Goal: Task Accomplishment & Management: Manage account settings

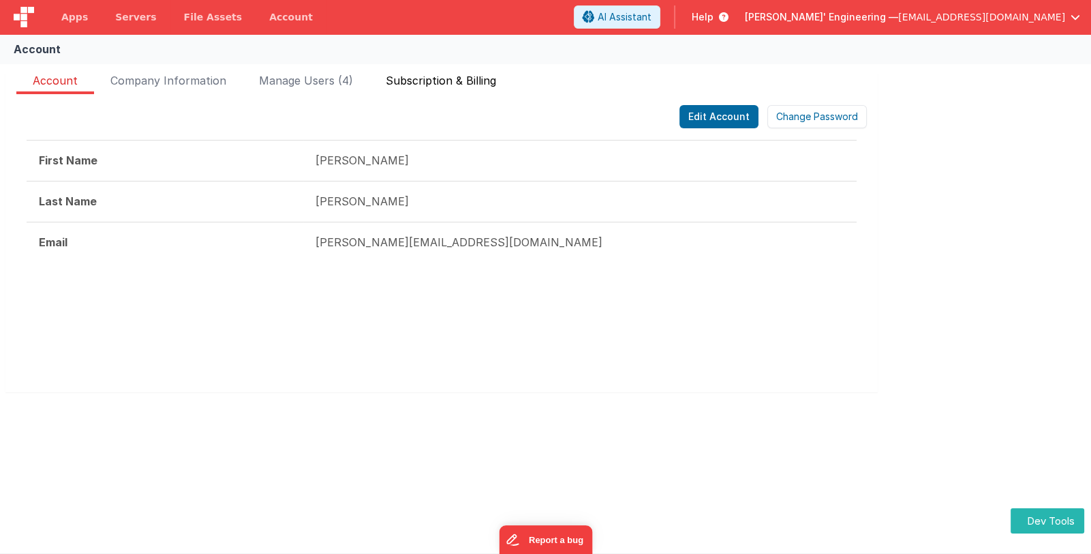
click at [482, 80] on span "Subscription & Billing" at bounding box center [441, 83] width 110 height 22
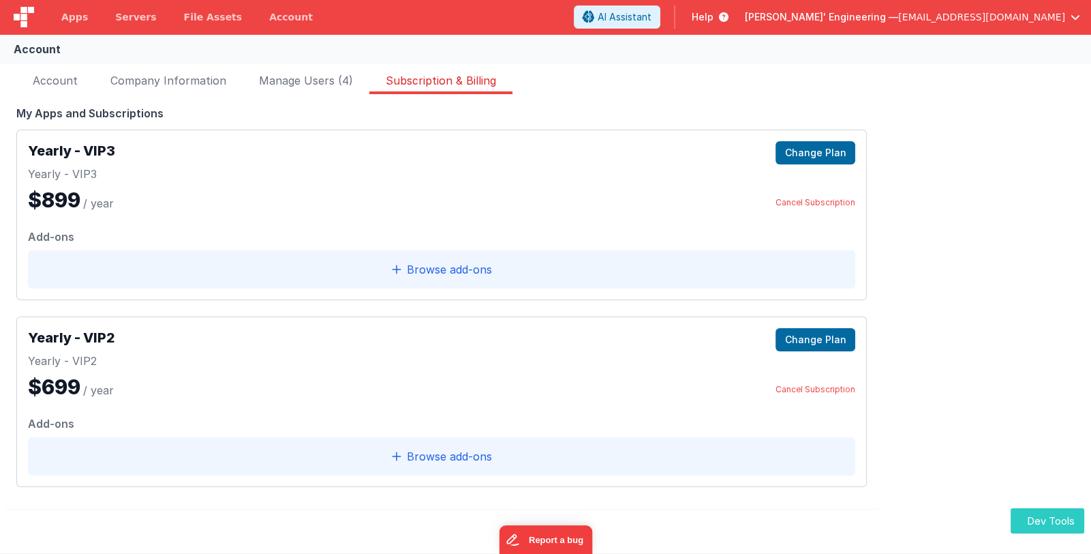
click at [1025, 524] on icon "button" at bounding box center [1024, 520] width 7 height 13
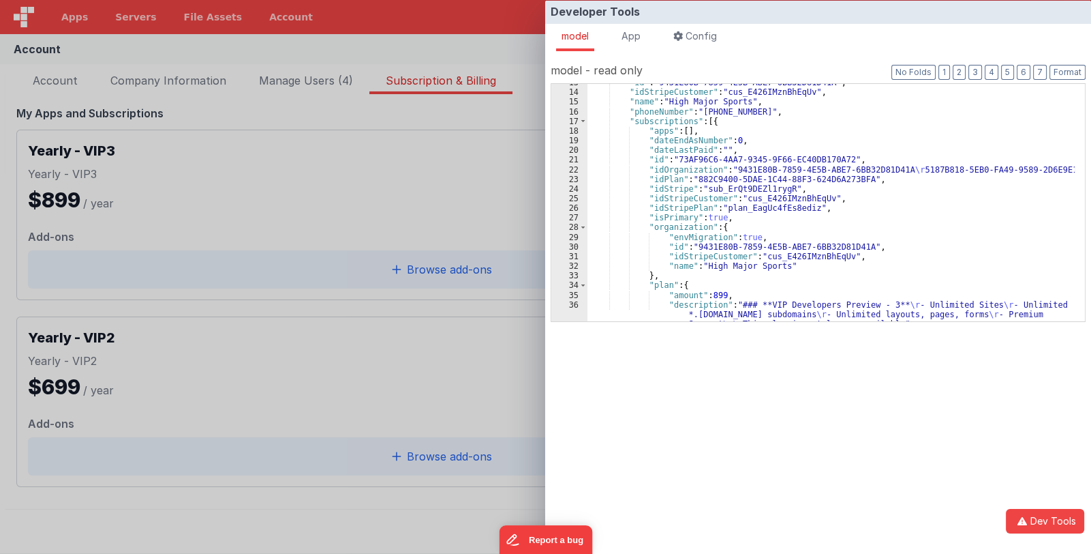
scroll to position [121, 0]
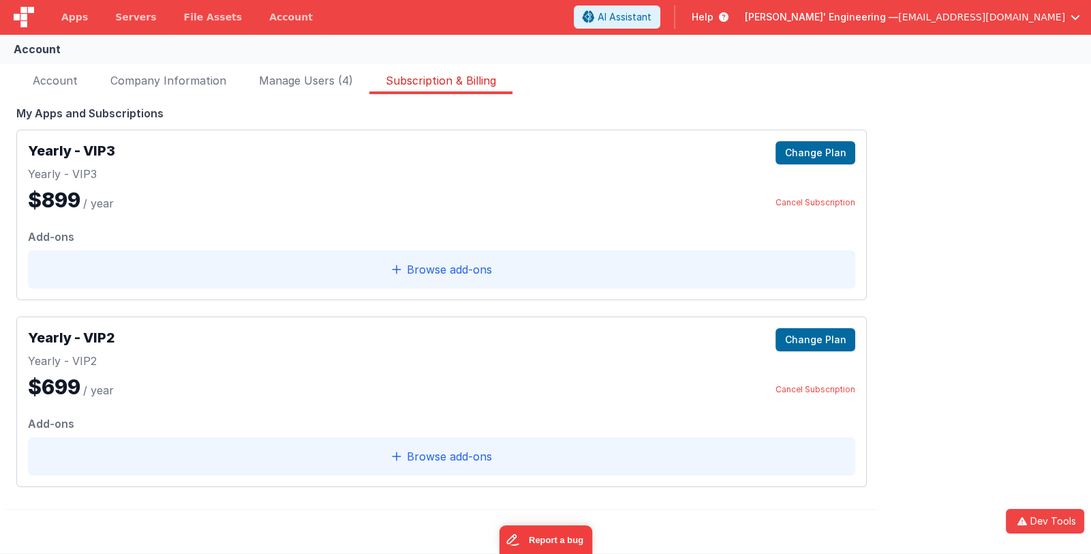
click at [337, 307] on div "Developer Tools model App Params Log (1) Misc Windows Config model - read only …" at bounding box center [545, 277] width 1091 height 554
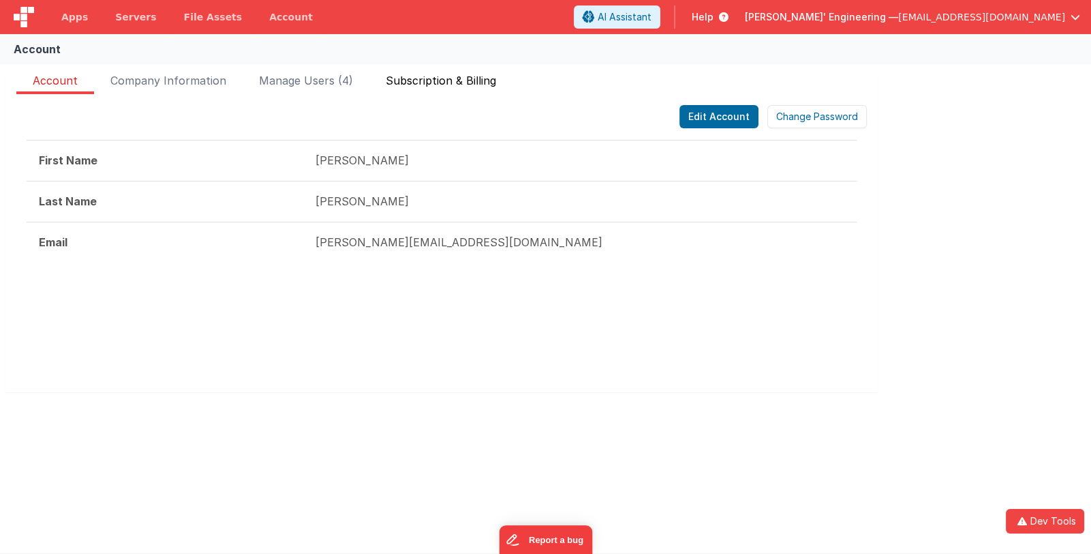
click at [457, 79] on span "Subscription & Billing" at bounding box center [441, 83] width 110 height 22
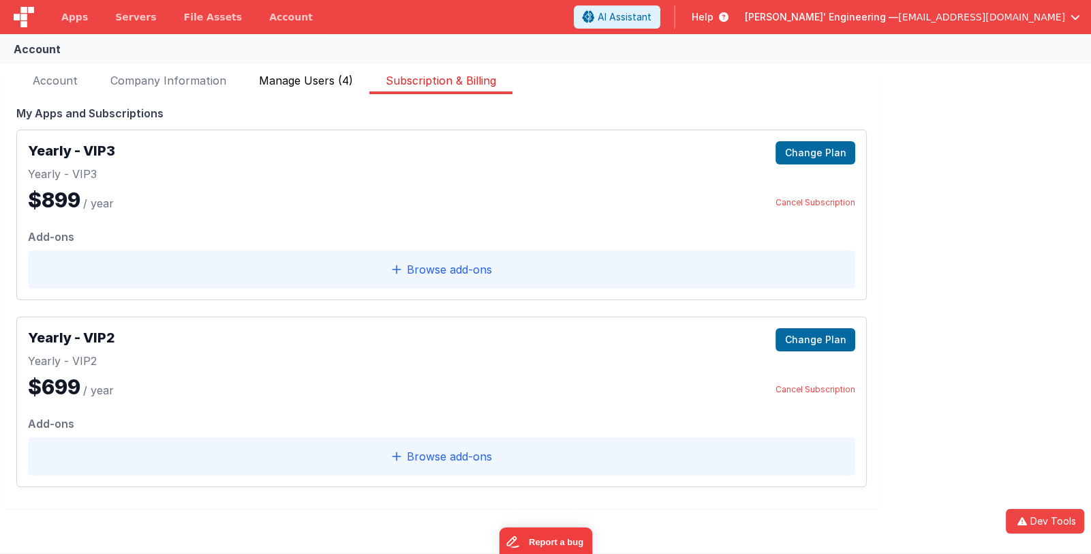
click at [274, 82] on span "Manage Users (4)" at bounding box center [306, 83] width 94 height 22
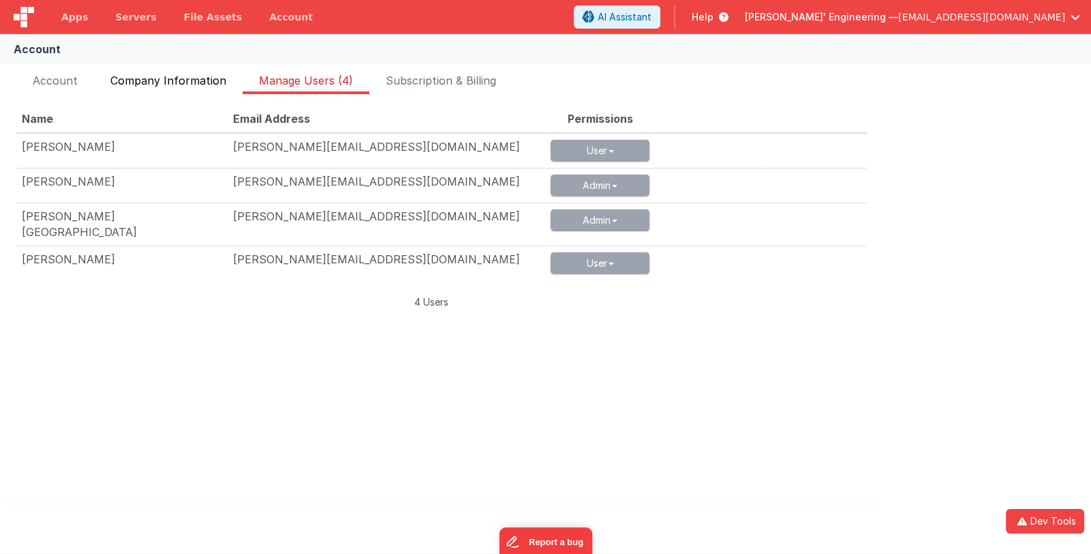
click at [207, 78] on span "Company Information" at bounding box center [168, 83] width 116 height 22
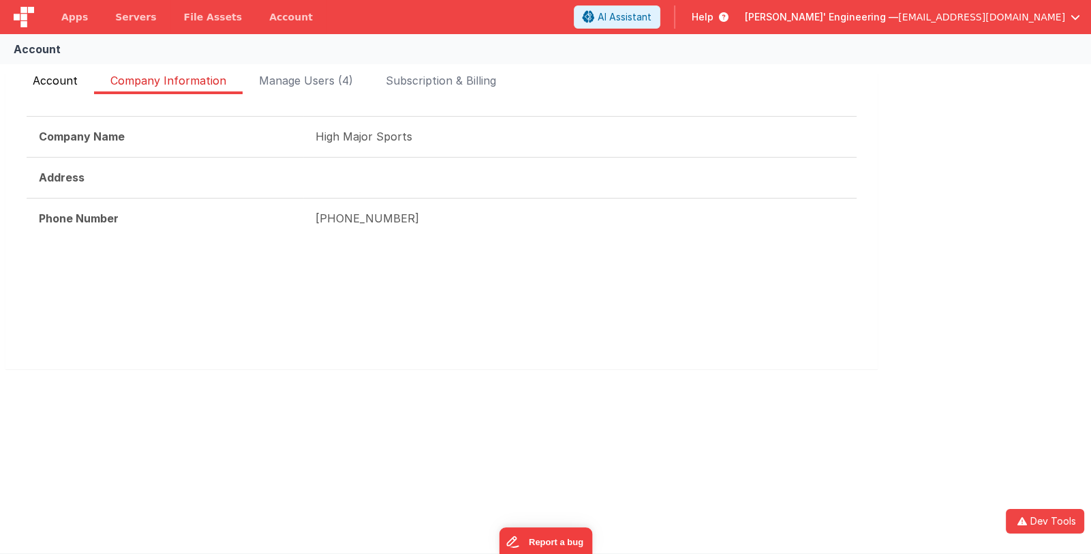
click at [61, 83] on span "Account" at bounding box center [55, 83] width 45 height 22
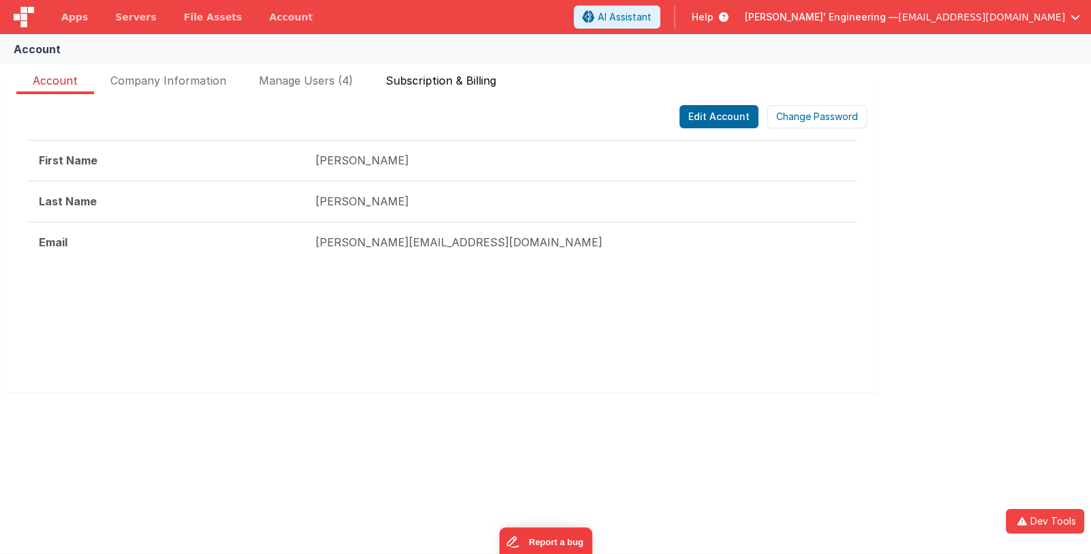
click at [410, 78] on span "Subscription & Billing" at bounding box center [441, 83] width 110 height 22
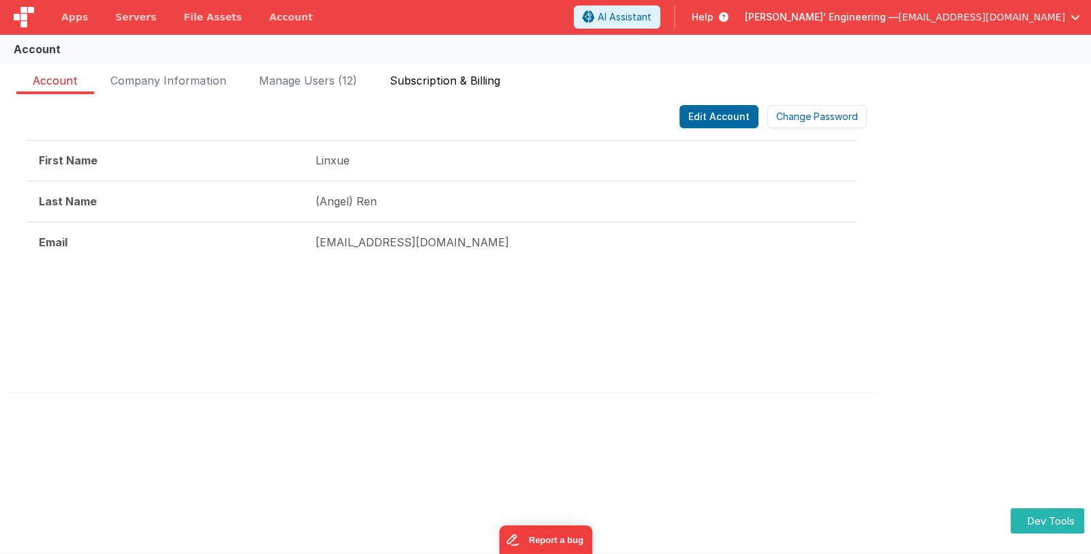
click at [430, 79] on span "Subscription & Billing" at bounding box center [445, 83] width 110 height 22
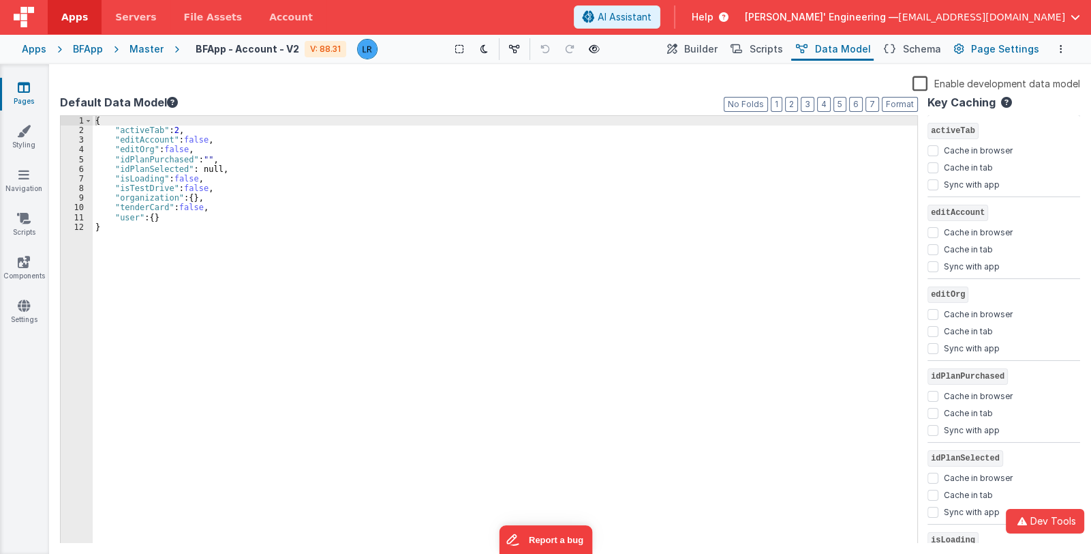
click at [976, 50] on span "Page Settings" at bounding box center [1006, 49] width 68 height 14
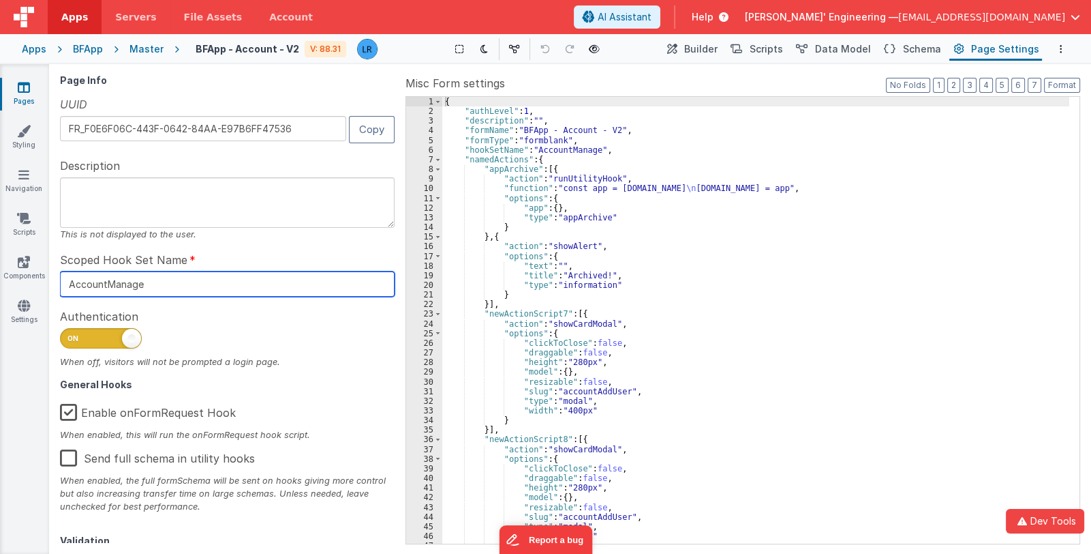
drag, startPoint x: 163, startPoint y: 283, endPoint x: 107, endPoint y: 285, distance: 55.9
click at [107, 285] on input "AccountManage" at bounding box center [227, 283] width 335 height 25
drag, startPoint x: 155, startPoint y: 286, endPoint x: 44, endPoint y: 281, distance: 110.5
click at [44, 281] on section "Pages Styling Navigation Scripts Components Settings Saved Duplicating Page Bui…" at bounding box center [545, 309] width 1091 height 490
click at [119, 285] on input "AccountEdit2" at bounding box center [227, 283] width 335 height 25
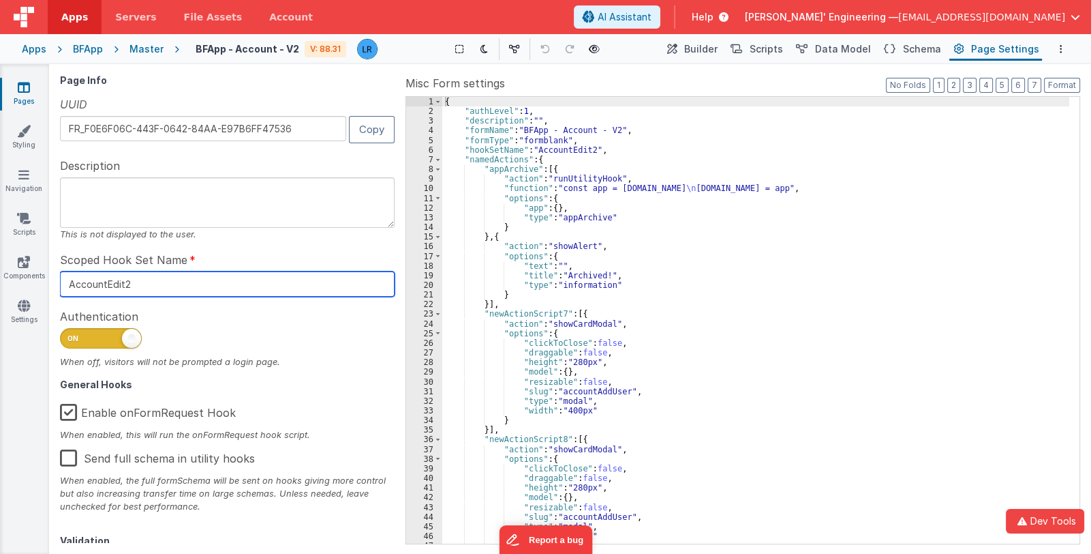
drag, startPoint x: 141, startPoint y: 285, endPoint x: 48, endPoint y: 284, distance: 93.4
click at [48, 284] on section "Pages Styling Navigation Scripts Components Settings Saved Duplicating Page Bui…" at bounding box center [545, 309] width 1091 height 490
paste input "V"
type input "AccountEdit V2"
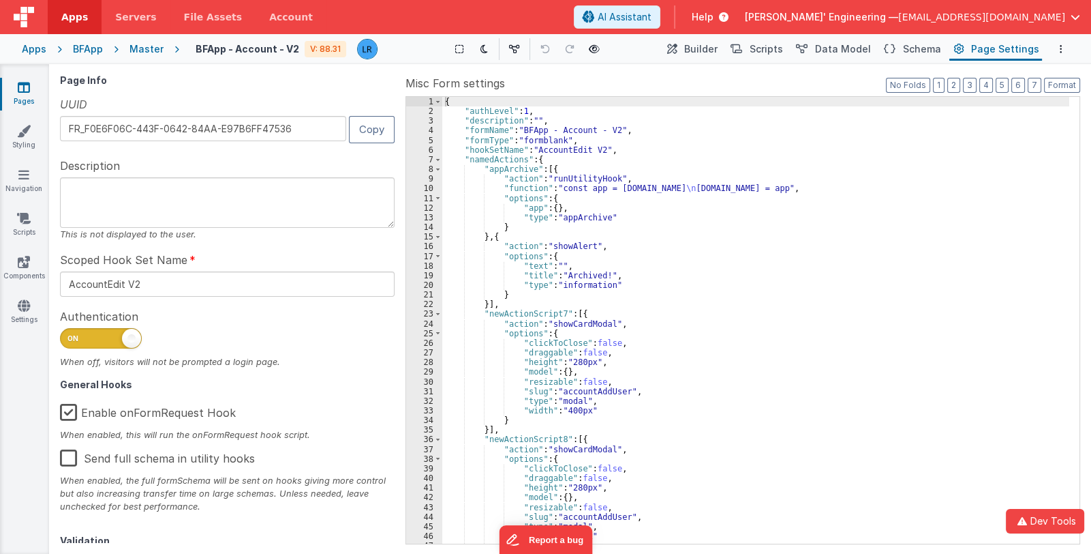
click at [902, 376] on div "{ "authLevel" : 1 , "description" : "" , "formName" : "BFApp - Account - V2" , …" at bounding box center [755, 330] width 627 height 466
click at [27, 186] on link "Navigation" at bounding box center [23, 181] width 49 height 27
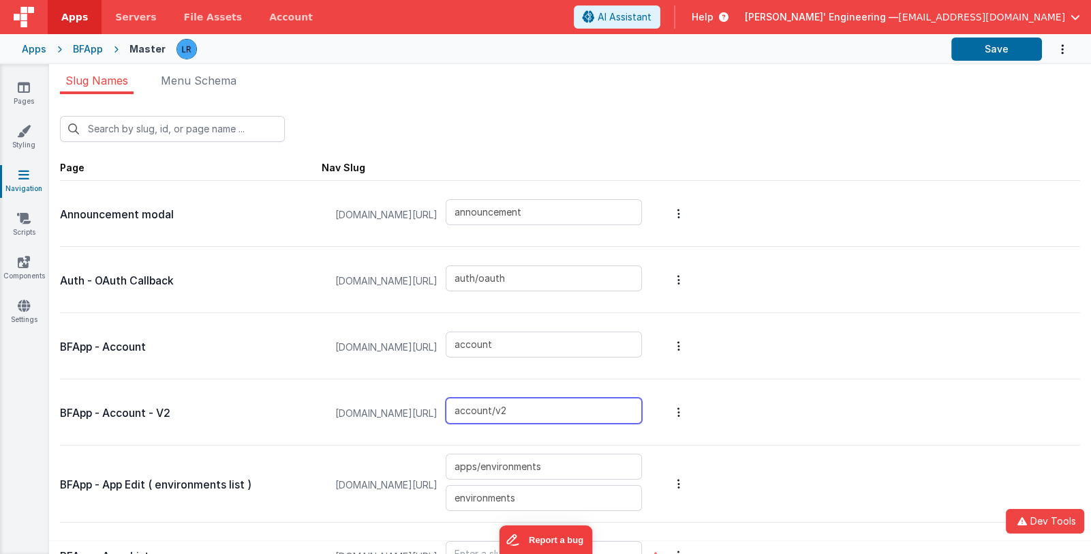
click at [530, 411] on input "account/v2" at bounding box center [544, 410] width 196 height 26
click at [550, 408] on input "account/v2" at bounding box center [544, 410] width 196 height 26
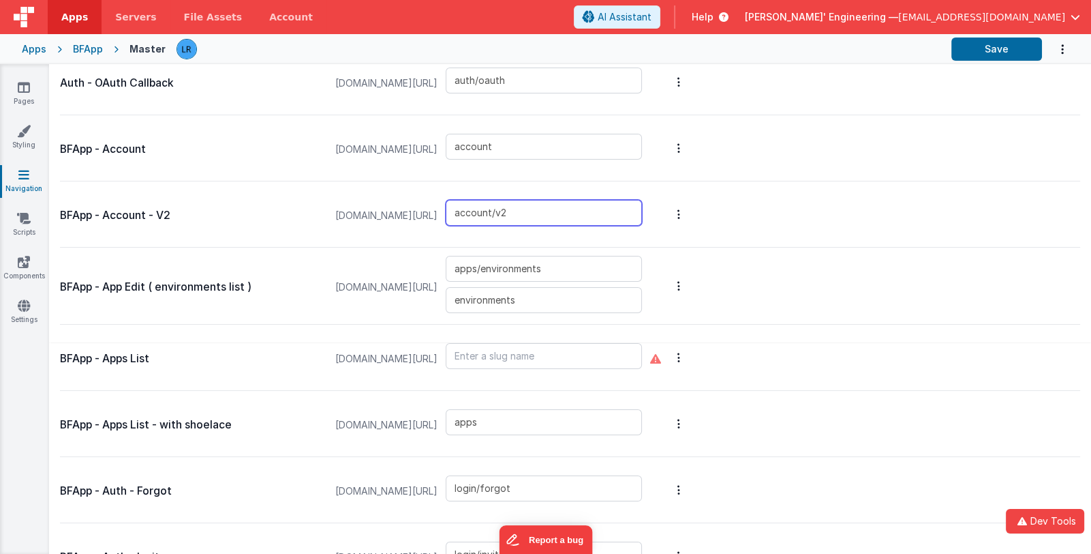
scroll to position [205, 0]
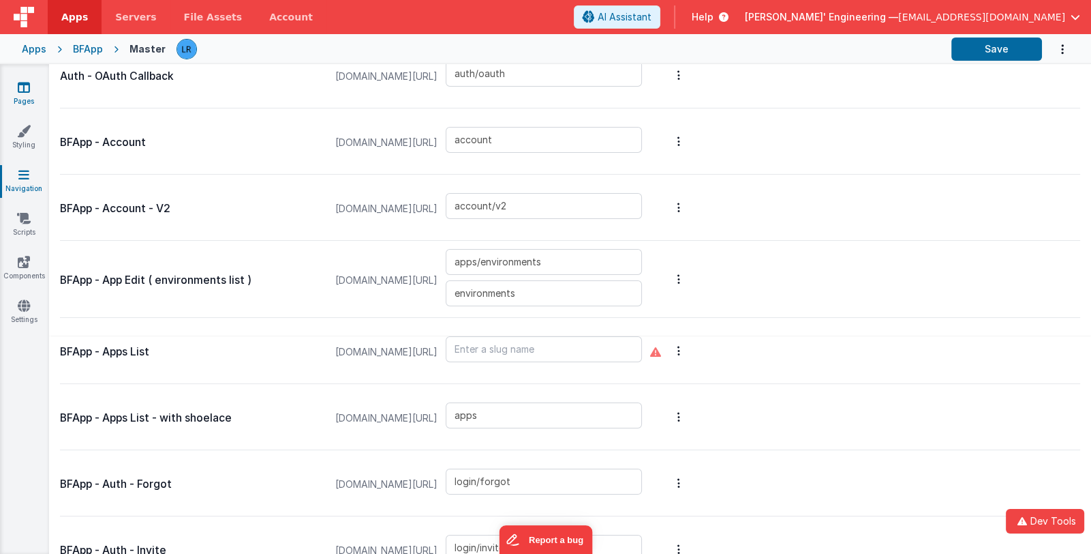
click at [20, 95] on link "Pages" at bounding box center [23, 93] width 49 height 27
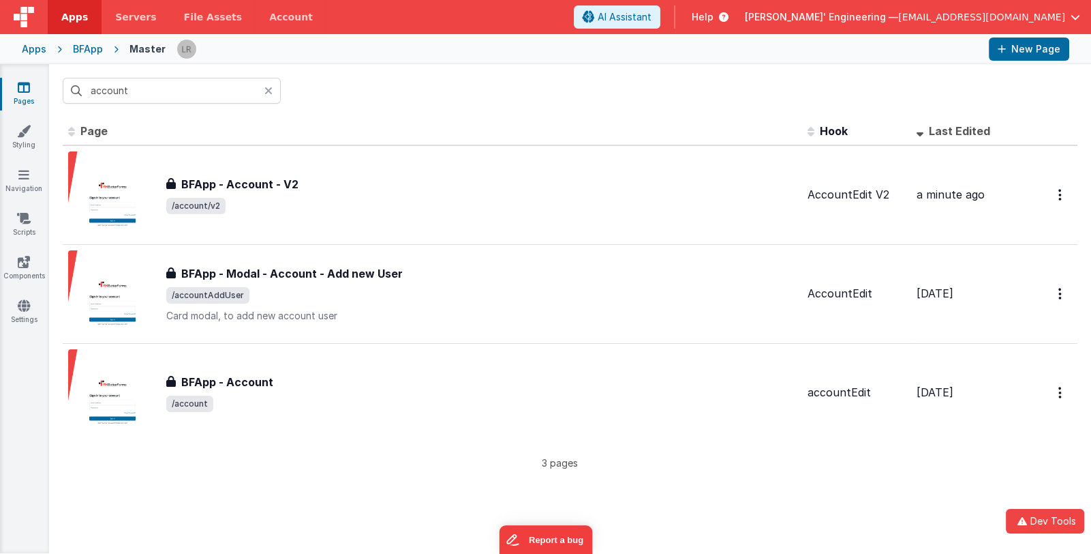
click at [269, 88] on icon at bounding box center [269, 90] width 8 height 11
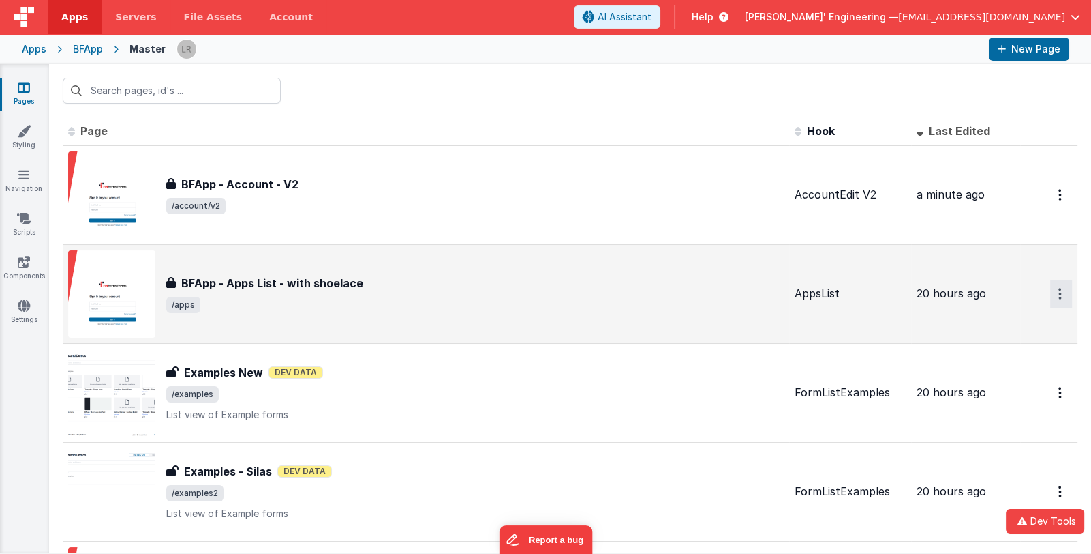
click at [1055, 295] on button "Options" at bounding box center [1062, 294] width 22 height 28
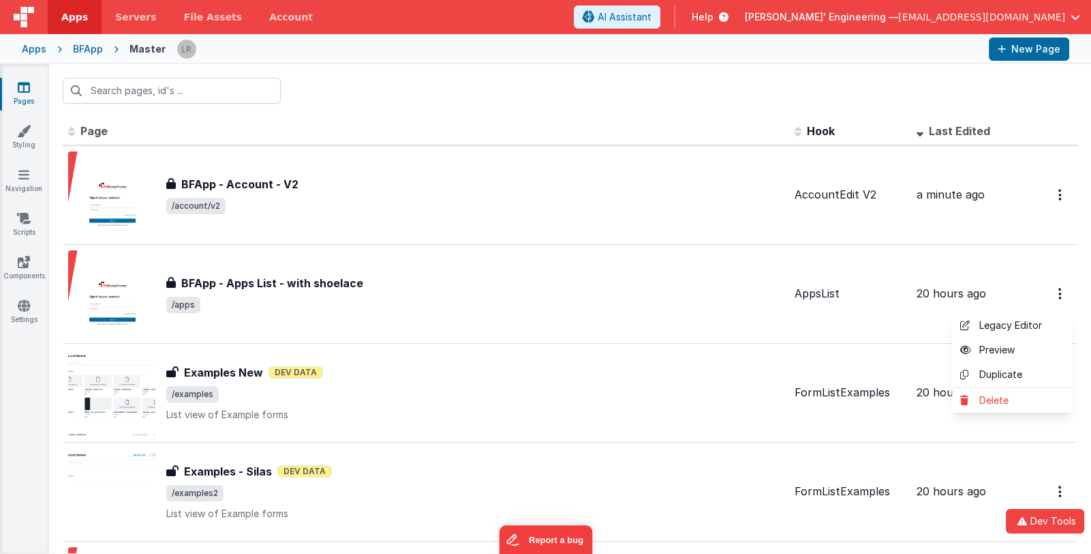
click at [378, 278] on button at bounding box center [545, 277] width 1091 height 554
click at [378, 278] on div "BFApp - Apps List - with shoelace" at bounding box center [475, 283] width 618 height 16
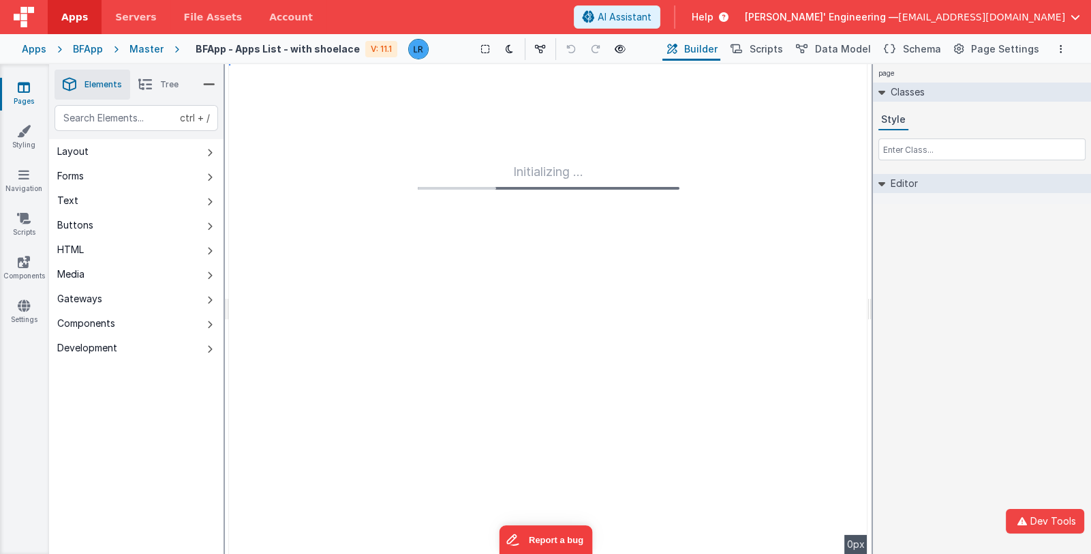
click at [320, 48] on h4 "BFApp - Apps List - with shoelace" at bounding box center [278, 49] width 164 height 10
click at [198, 51] on h4 "BFApp - Apps List - with shoelace" at bounding box center [278, 49] width 164 height 10
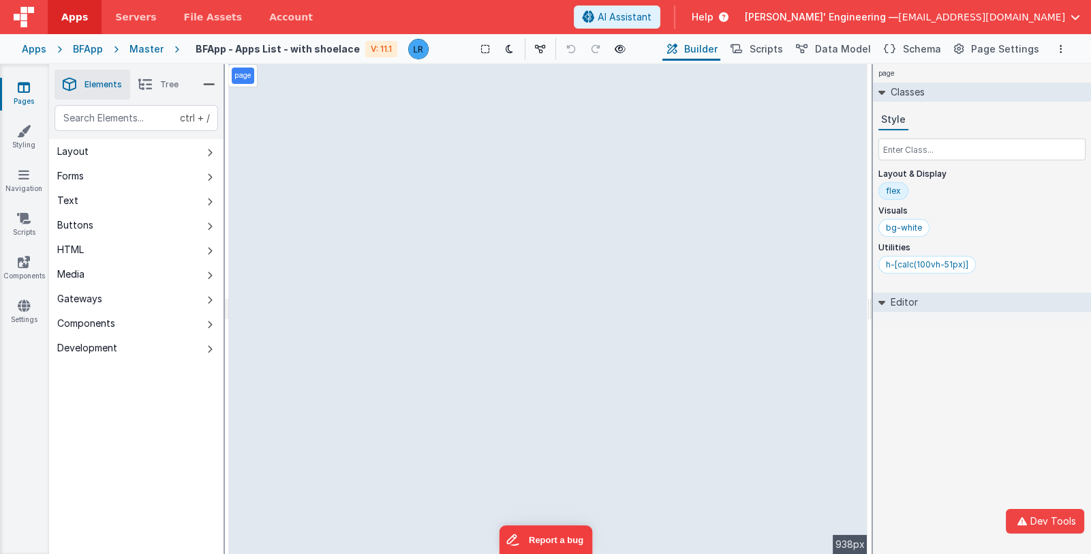
click at [326, 50] on h4 "BFApp - Apps List - with shoelace" at bounding box center [278, 49] width 164 height 10
click at [186, 49] on div "BFApp - Apps List - with shoelace V: 11.1 Show Group Outlines Toggle Dark Mode …" at bounding box center [624, 48] width 890 height 23
click at [332, 50] on h4 "BFApp - Apps List - with shoelace" at bounding box center [278, 49] width 164 height 10
click at [970, 50] on button "Page Settings" at bounding box center [996, 48] width 93 height 23
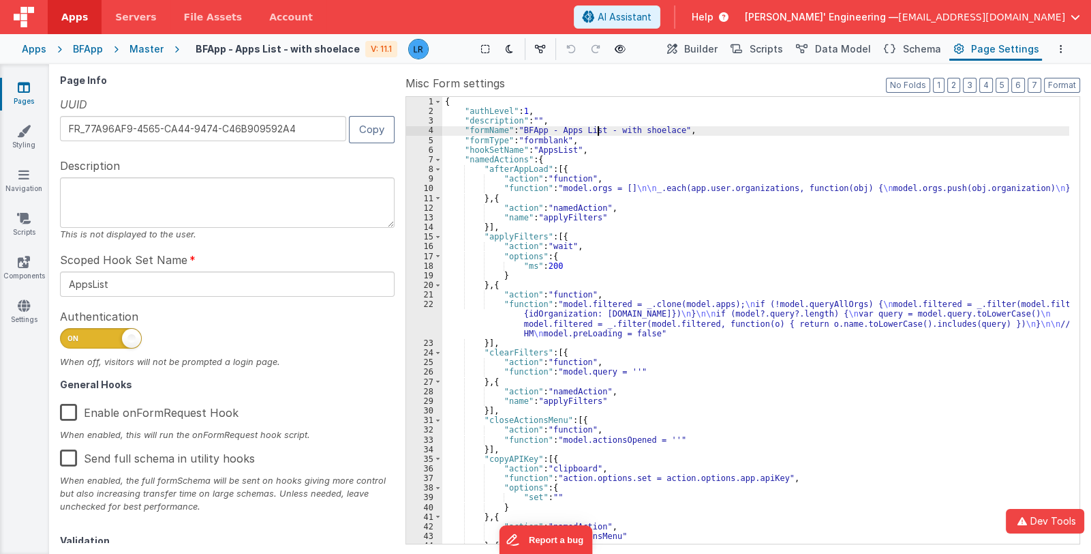
click at [599, 131] on div "{ "authLevel" : 1 , "description" : "" , "formName" : "BFApp - Apps List - with…" at bounding box center [755, 330] width 627 height 466
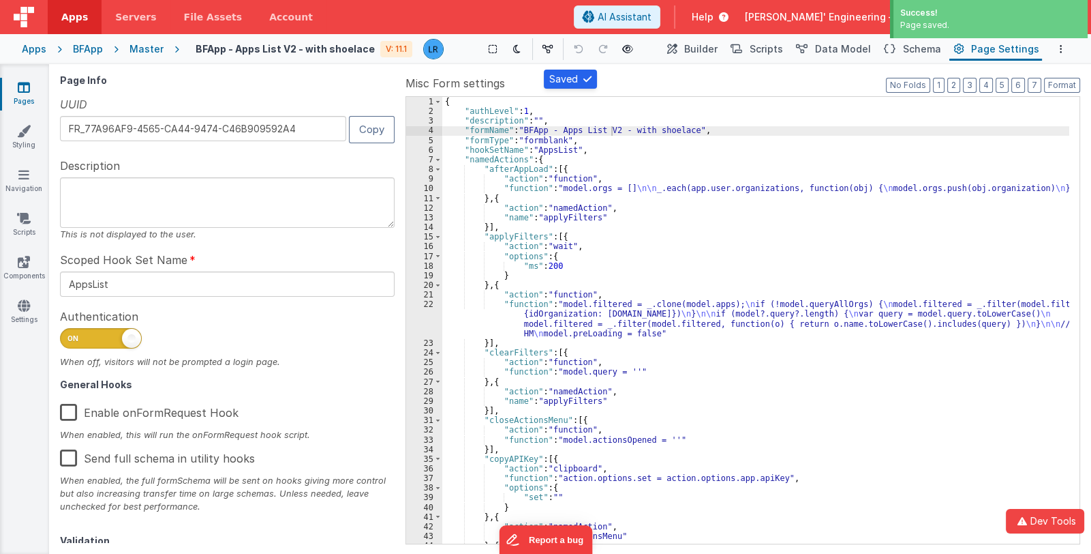
click at [22, 93] on icon at bounding box center [24, 87] width 12 height 14
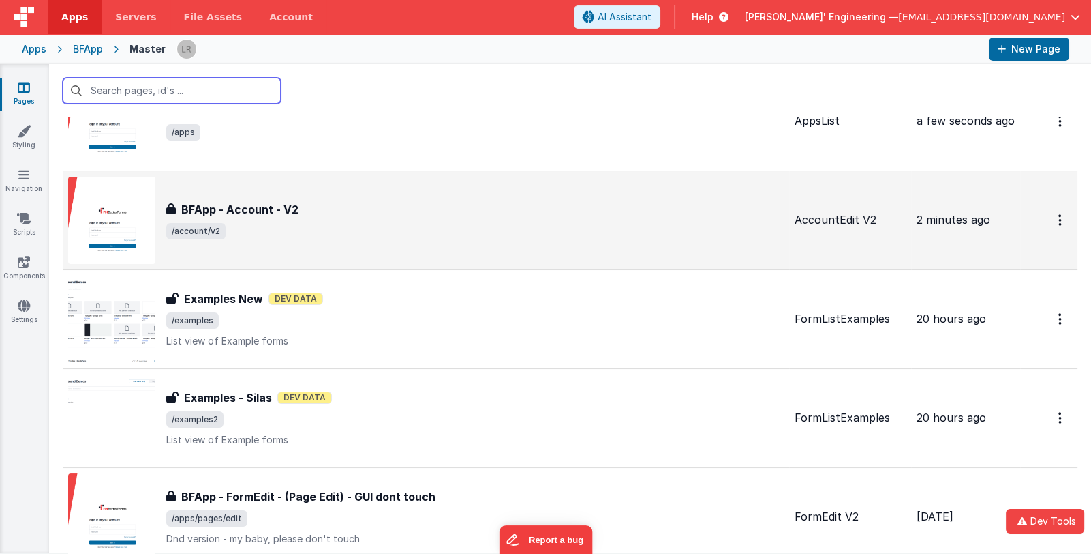
scroll to position [67, 0]
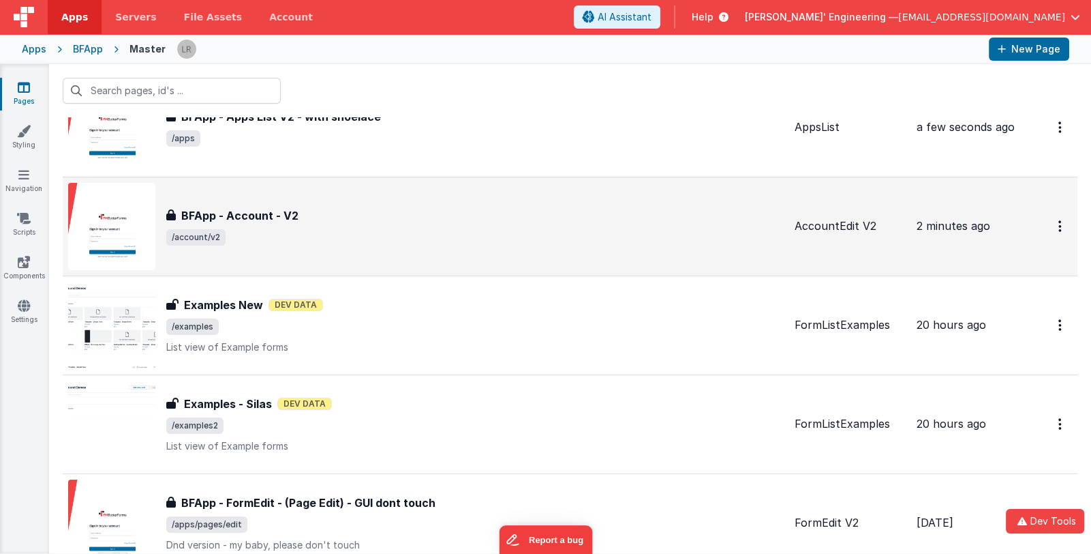
click at [404, 231] on span "/account/v2" at bounding box center [475, 237] width 618 height 16
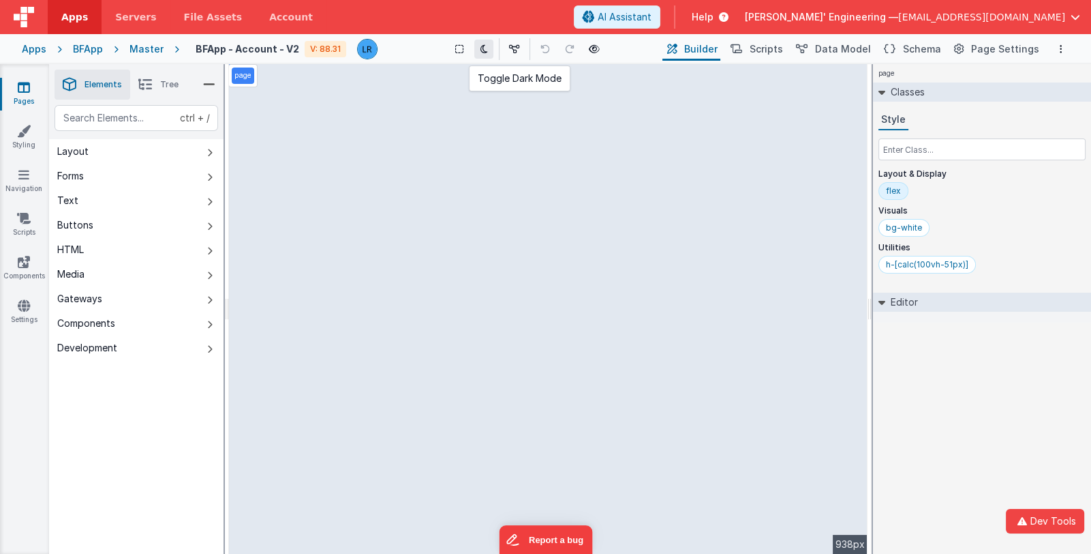
click at [484, 48] on icon at bounding box center [484, 49] width 7 height 10
click at [600, 48] on icon at bounding box center [594, 49] width 11 height 10
click at [985, 46] on span "Page Settings" at bounding box center [1006, 49] width 68 height 14
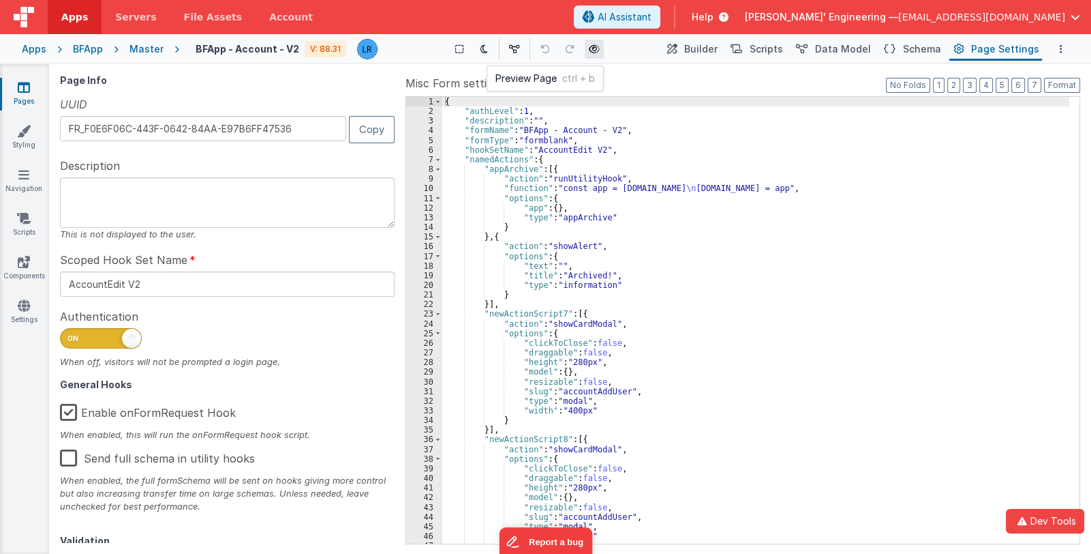
click at [597, 48] on icon at bounding box center [594, 49] width 11 height 10
click at [706, 48] on span "Builder" at bounding box center [700, 49] width 33 height 14
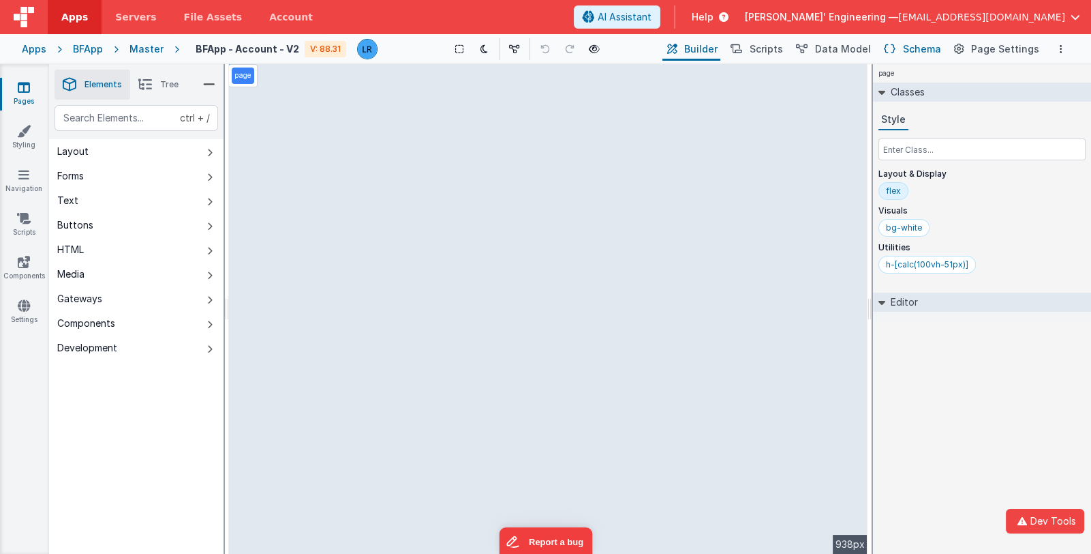
click at [918, 51] on span "Schema" at bounding box center [922, 49] width 38 height 14
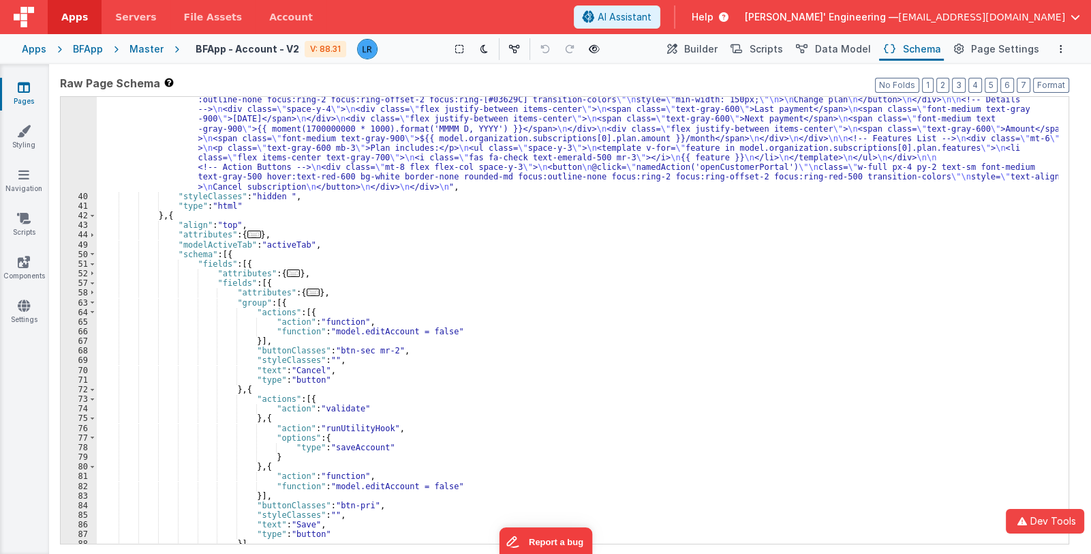
scroll to position [527, 0]
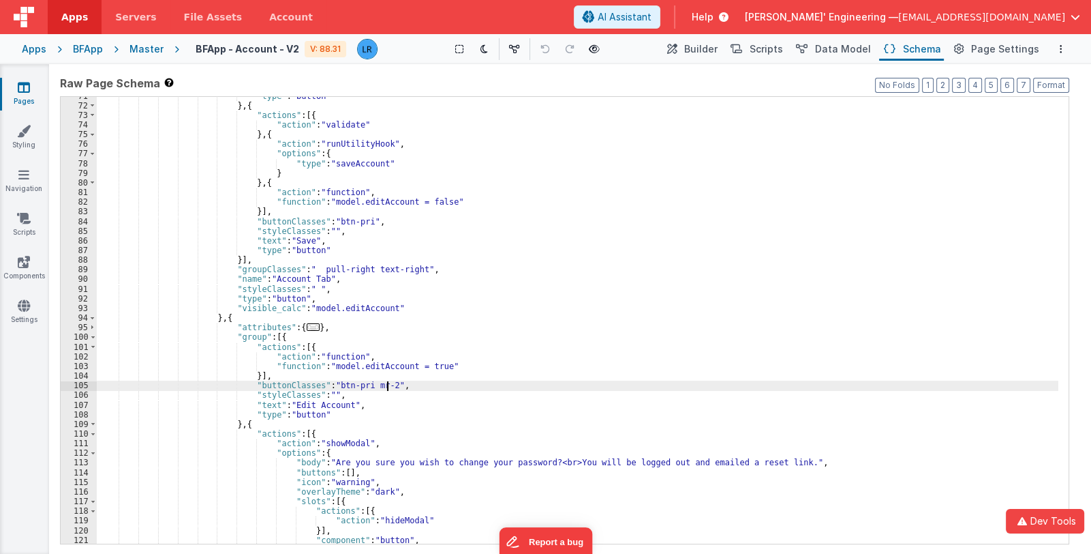
click at [541, 387] on div ""type" : "button" } , { "actions" : [{ "action" : "validate" } , { "action" : "…" at bounding box center [578, 324] width 962 height 466
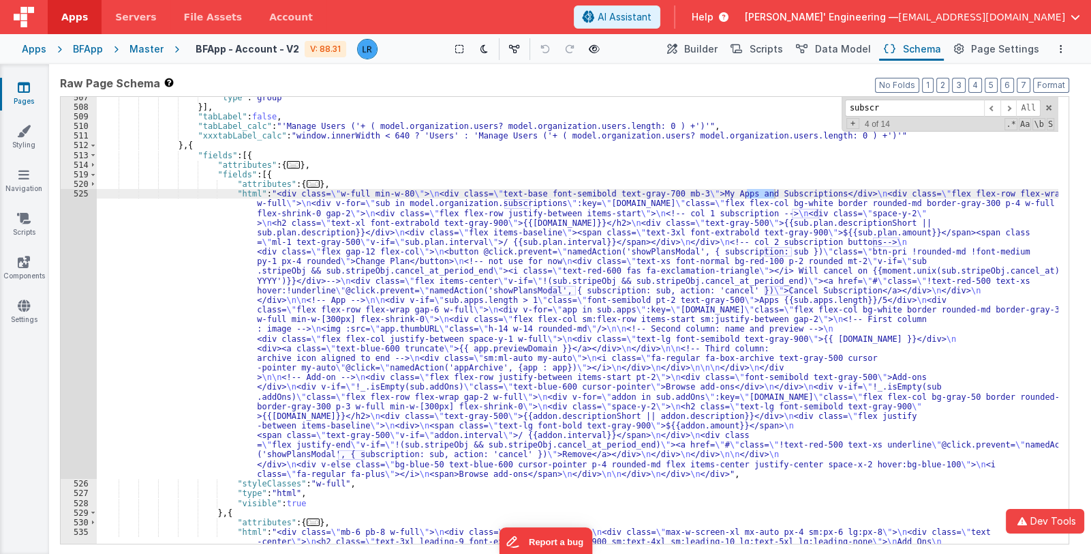
scroll to position [3916, 0]
type input "subscr"
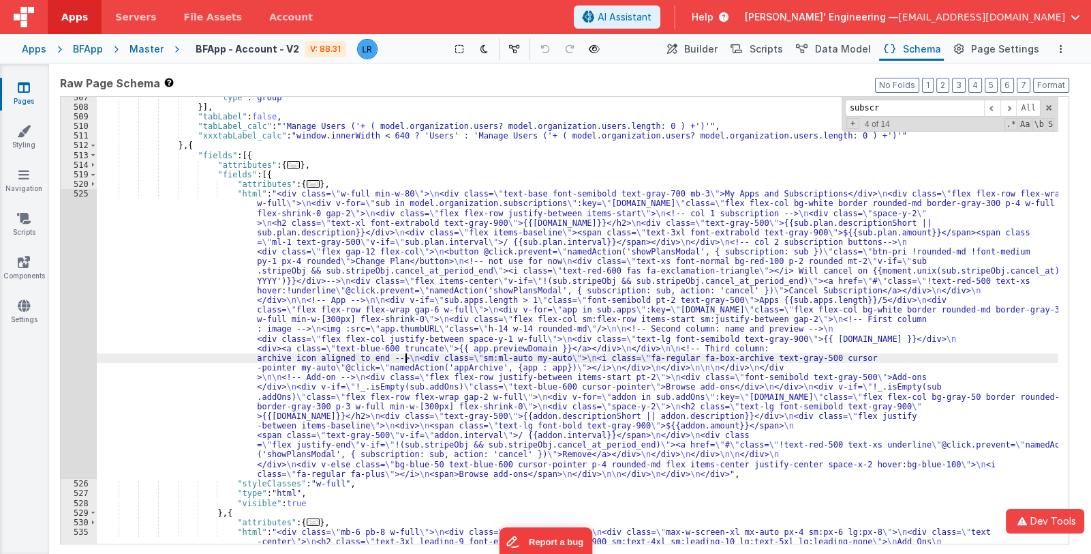
click at [406, 355] on div ""type" : "group" }] , "tabLabel" : false , "tabLabel_calc" : "'Manage Users ('+…" at bounding box center [578, 539] width 962 height 892
click at [80, 357] on div "525" at bounding box center [79, 334] width 36 height 290
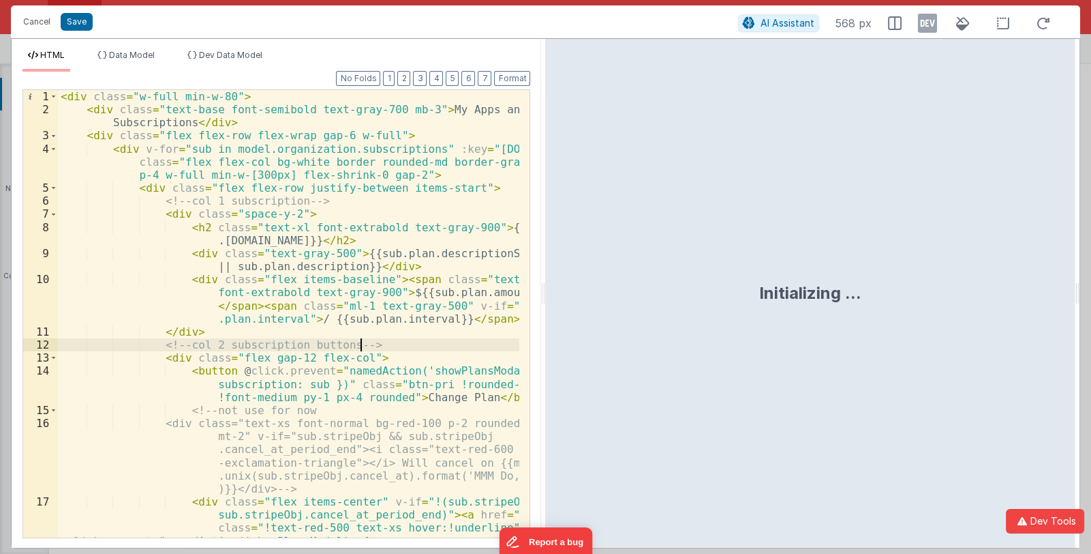
click at [401, 348] on div "< div class = "w-full min-w-80" > < div class = "text-base font-semibold text-g…" at bounding box center [289, 359] width 462 height 539
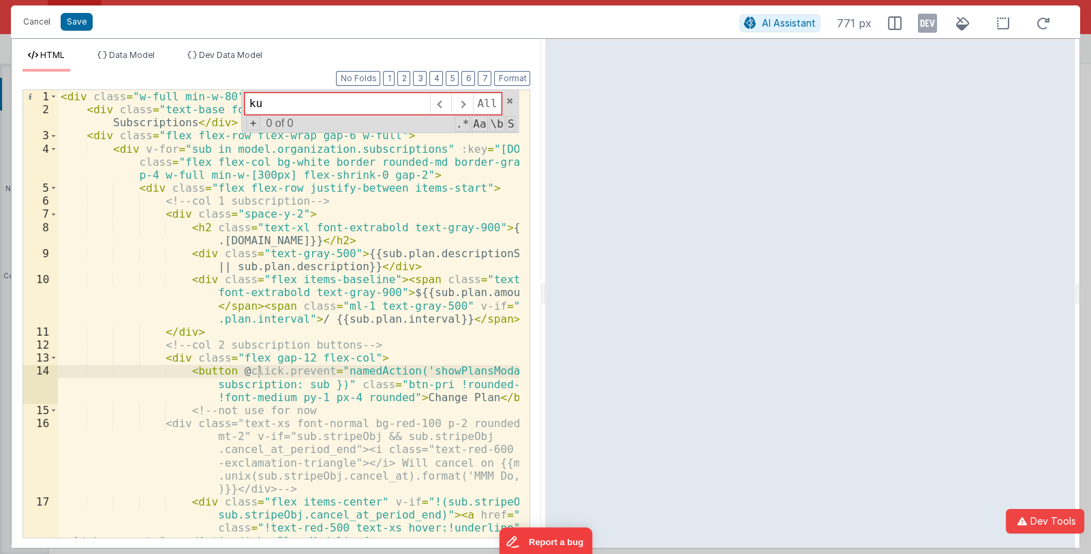
type input "k"
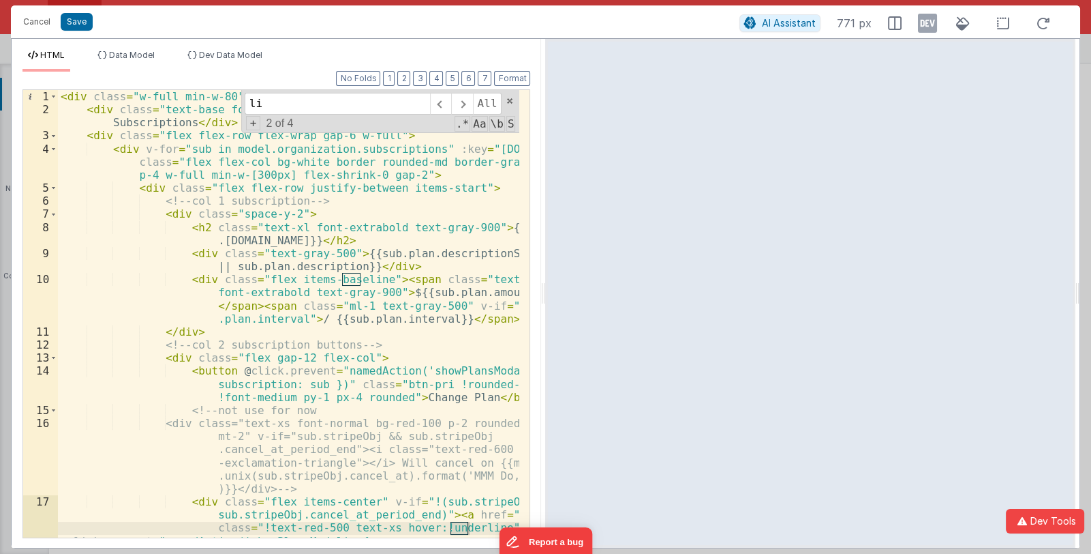
type input "l"
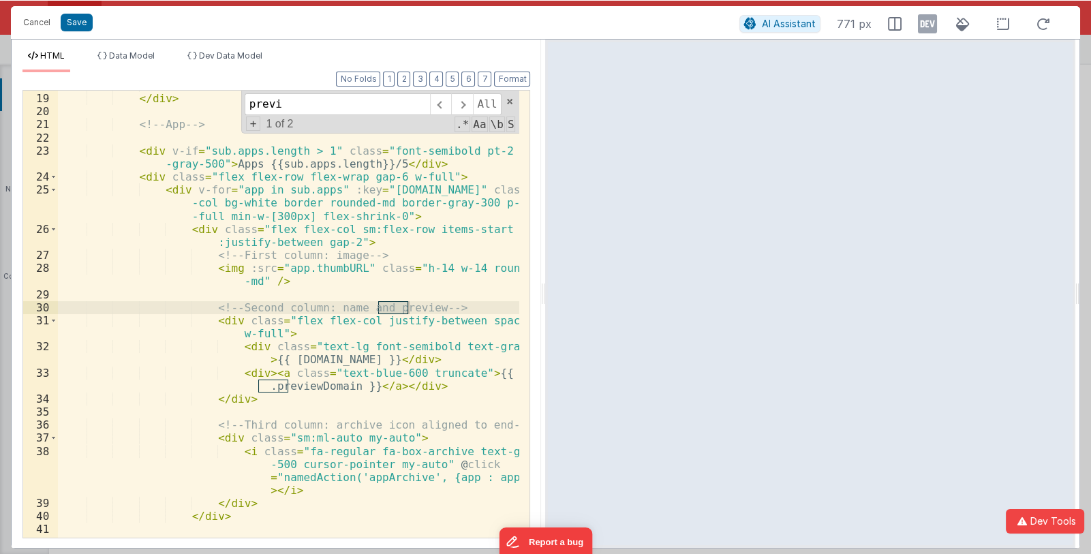
scroll to position [494, 0]
type input "previ"
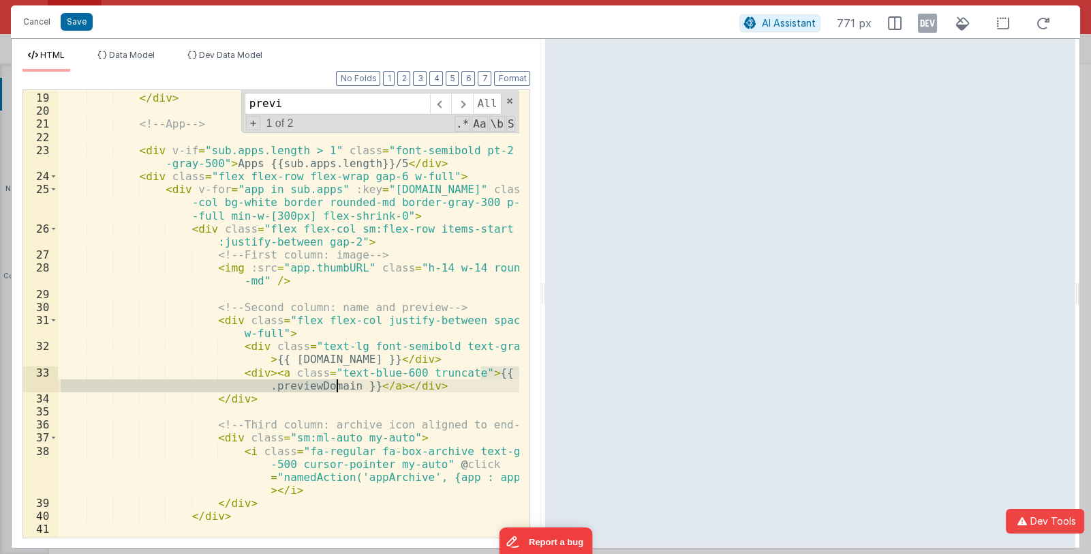
drag, startPoint x: 482, startPoint y: 372, endPoint x: 337, endPoint y: 387, distance: 145.3
click at [337, 387] on div "</ div > </ div > <!-- App --> < div v-if = "sub.apps.length > 1" class = "font…" at bounding box center [289, 314] width 462 height 473
click at [109, 414] on div "</ div > </ div > <!-- App --> < div v-if = "sub.apps.length > 1" class = "font…" at bounding box center [289, 314] width 462 height 473
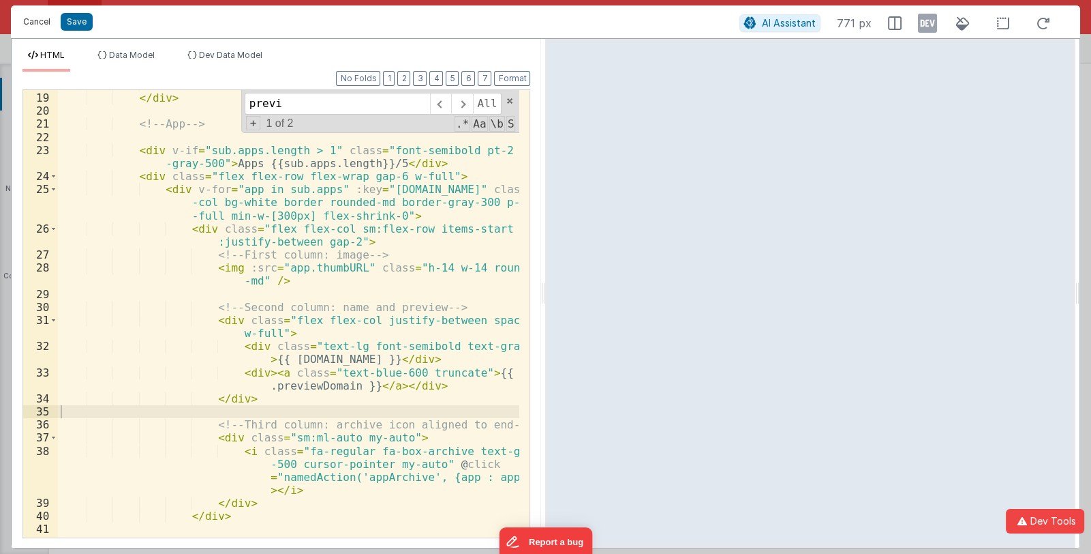
click at [46, 22] on button "Cancel" at bounding box center [36, 21] width 41 height 19
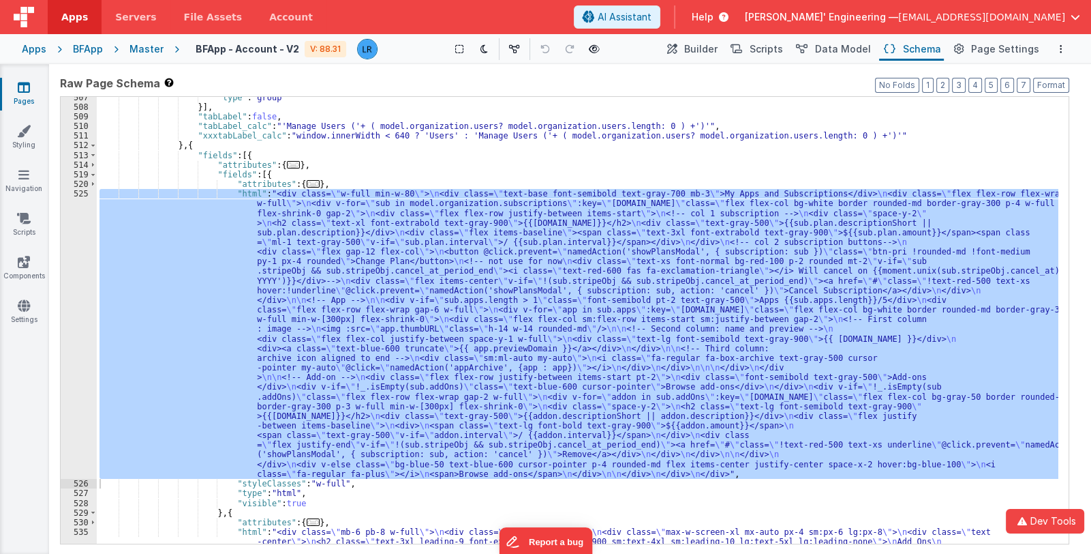
click at [20, 50] on div "Apps BFApp Master BFApp - Account - V2 V: 88.31 Show Group Outlines Toggle Dark…" at bounding box center [545, 49] width 1091 height 30
click at [26, 50] on div "Apps" at bounding box center [34, 49] width 25 height 14
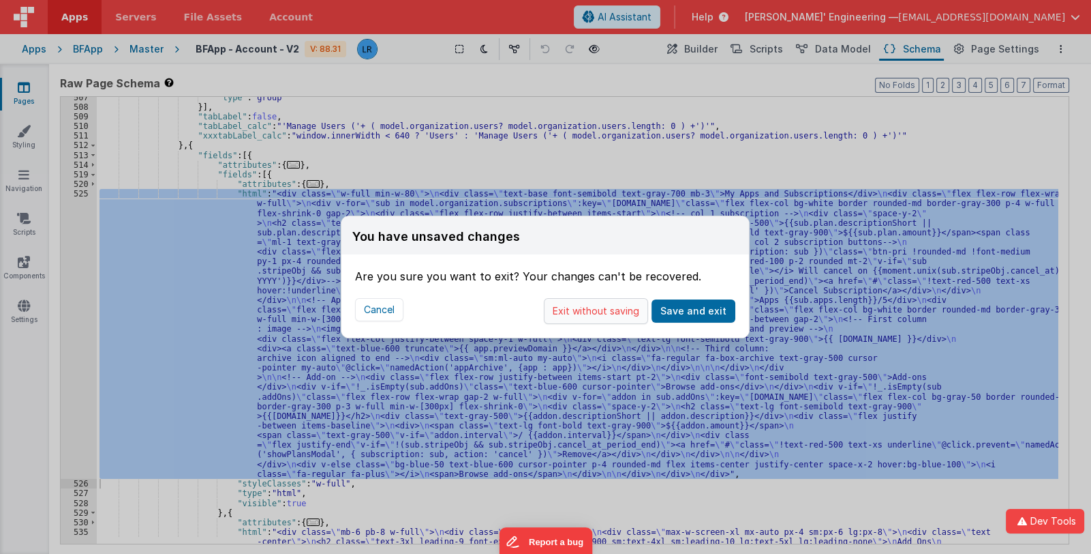
click at [597, 310] on button "Exit without saving" at bounding box center [596, 311] width 104 height 26
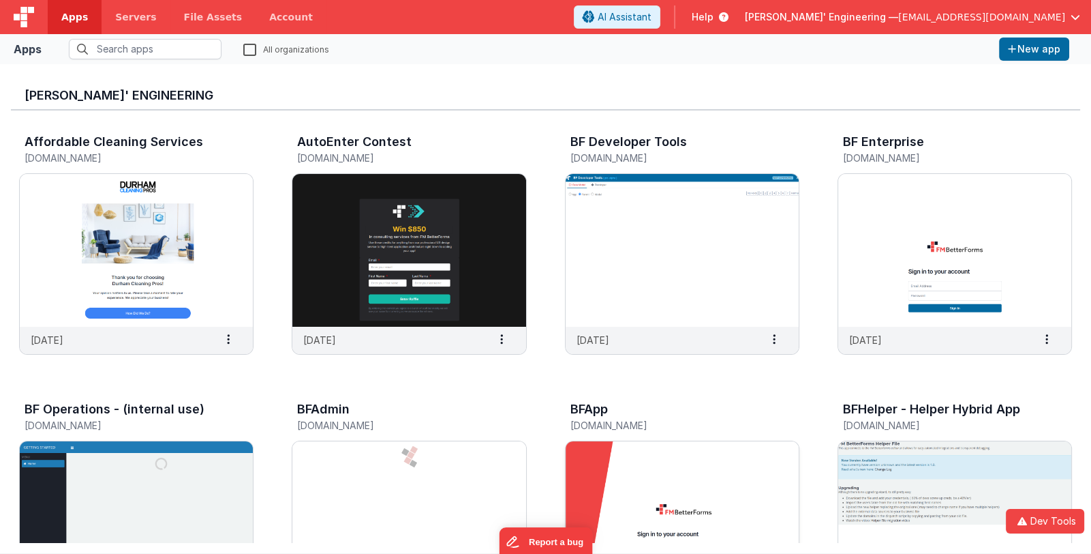
click at [654, 462] on img at bounding box center [682, 517] width 233 height 153
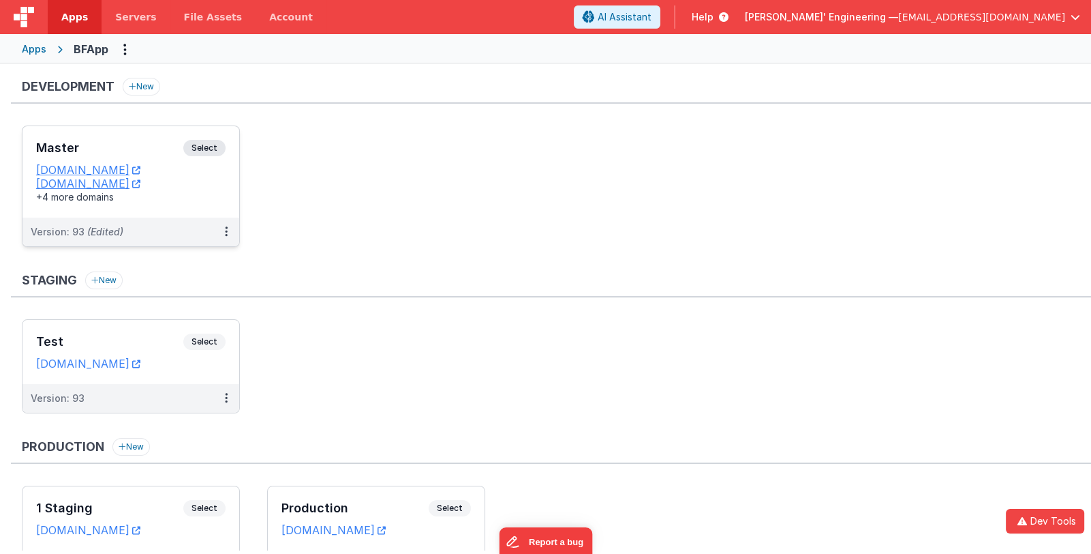
click at [134, 154] on div "Master Select" at bounding box center [131, 151] width 190 height 23
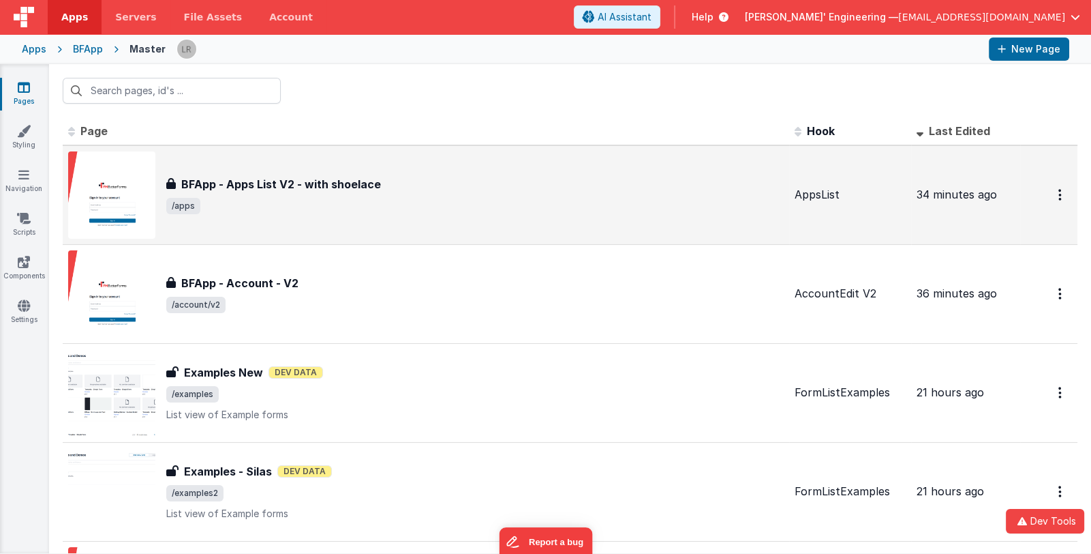
click at [380, 204] on span "/apps" at bounding box center [475, 206] width 618 height 16
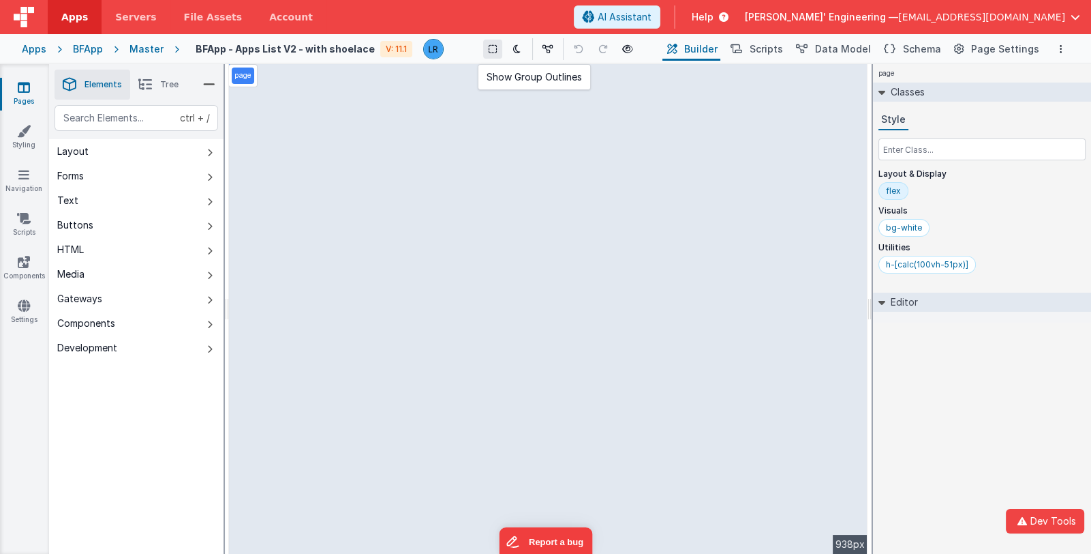
click at [494, 47] on icon at bounding box center [493, 49] width 8 height 10
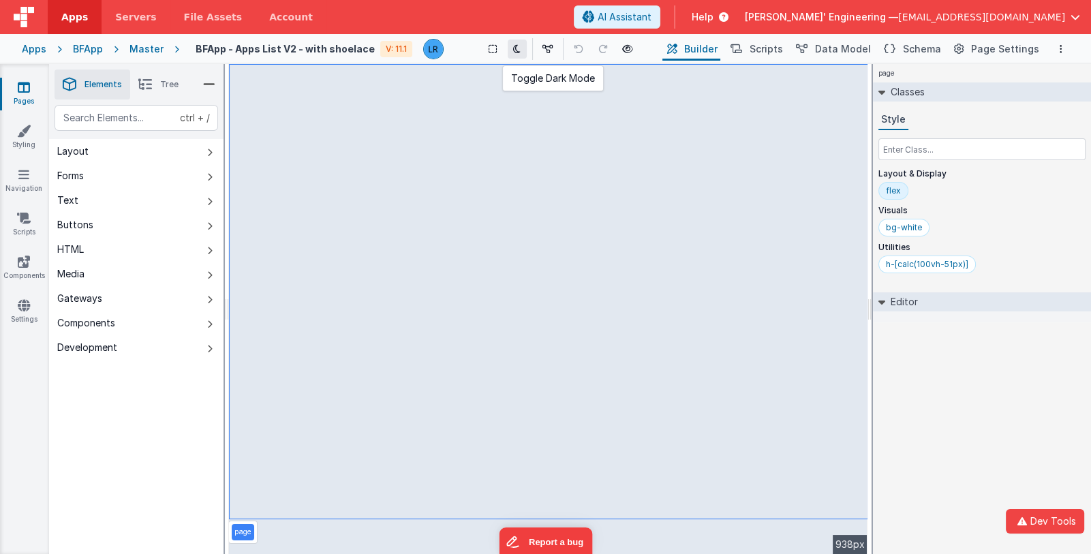
click at [514, 50] on button at bounding box center [517, 49] width 19 height 19
click at [517, 50] on icon at bounding box center [516, 49] width 7 height 10
click at [857, 19] on span "[PERSON_NAME]' Engineering —" at bounding box center [821, 17] width 153 height 14
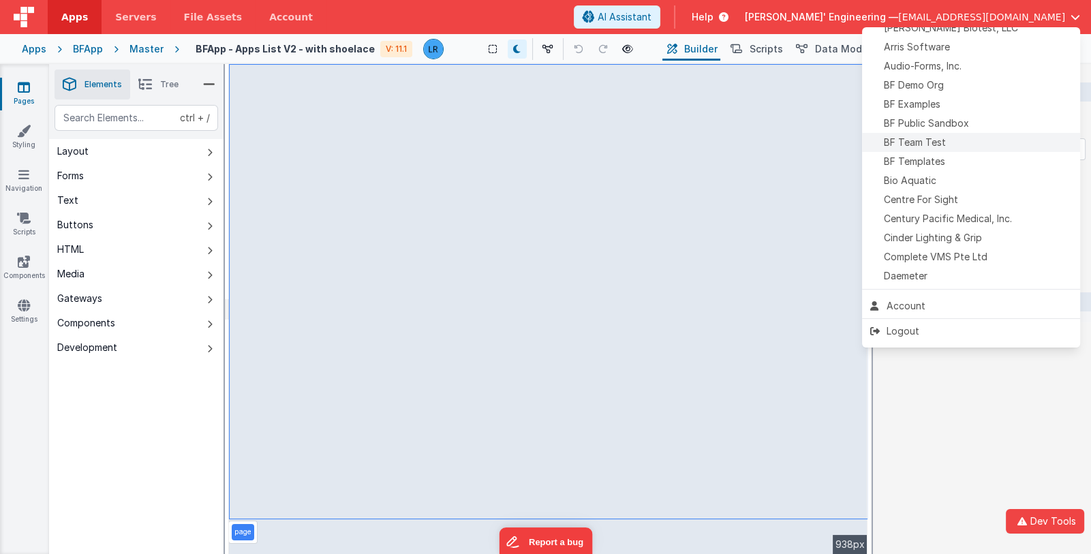
scroll to position [67, 0]
click at [975, 144] on div "BF Team Test" at bounding box center [972, 146] width 202 height 14
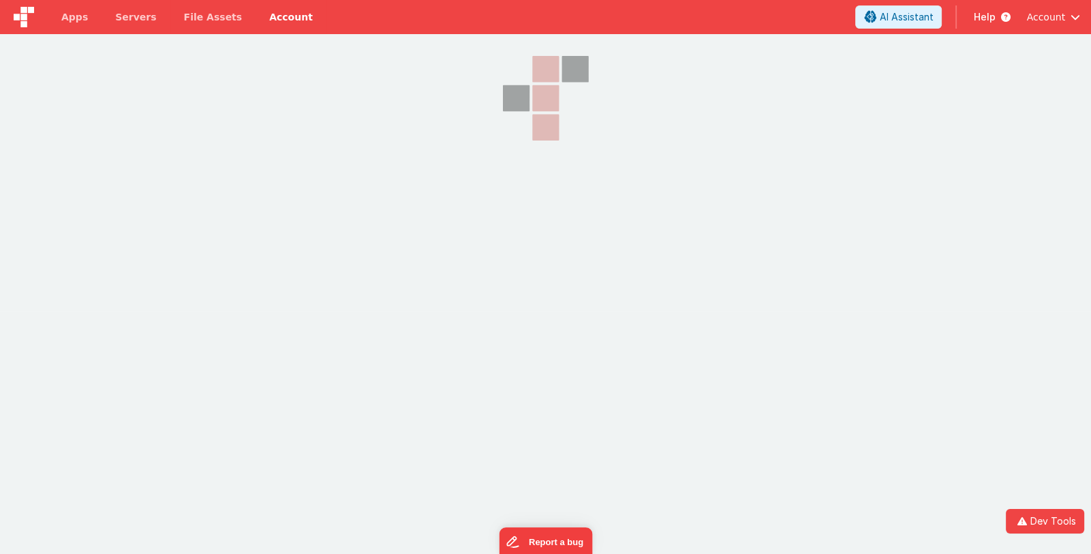
click at [258, 12] on link "Account" at bounding box center [291, 17] width 71 height 34
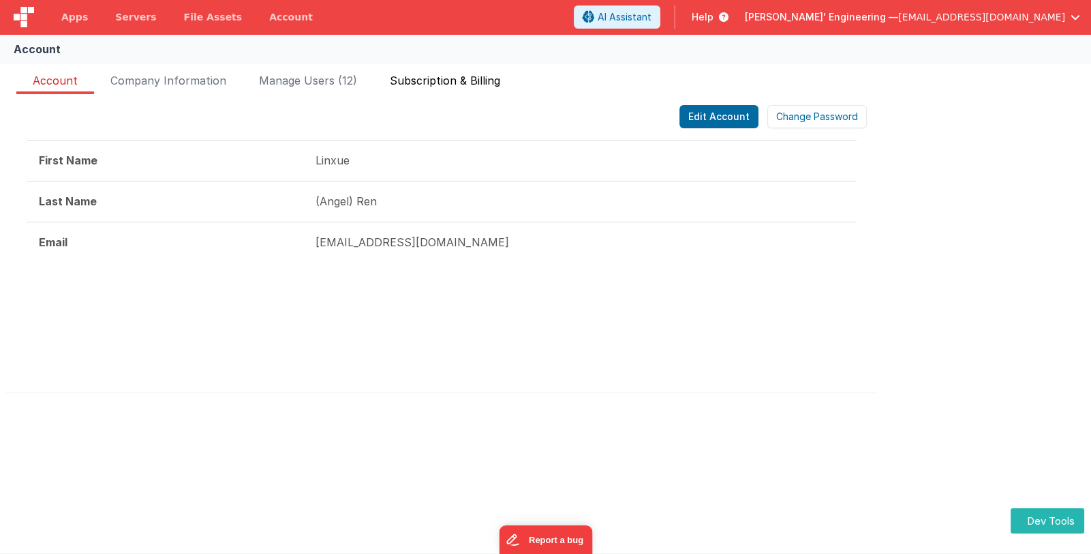
click at [445, 74] on span "Subscription & Billing" at bounding box center [445, 83] width 110 height 22
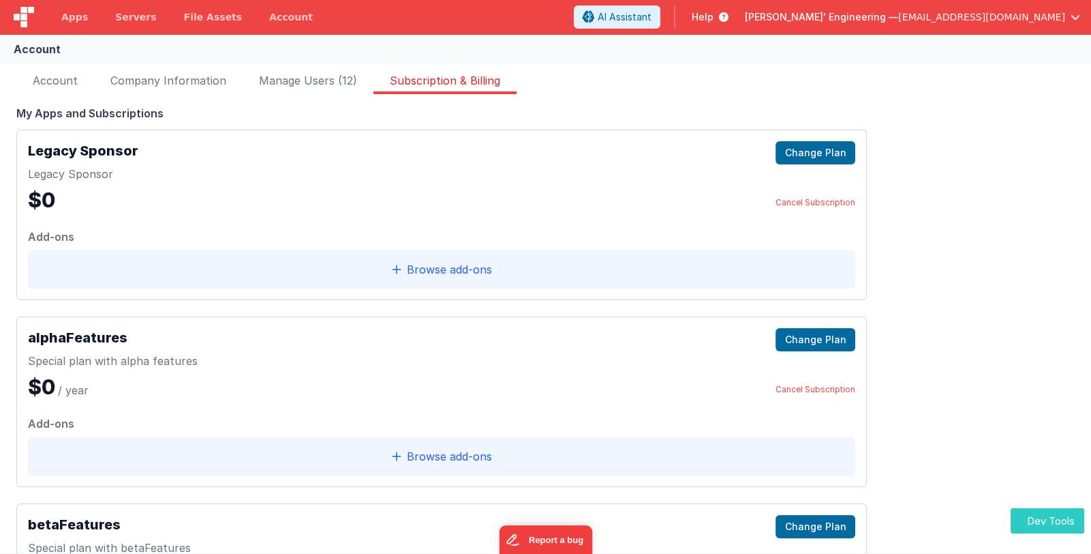
click at [1039, 517] on button "Dev Tools" at bounding box center [1048, 520] width 74 height 25
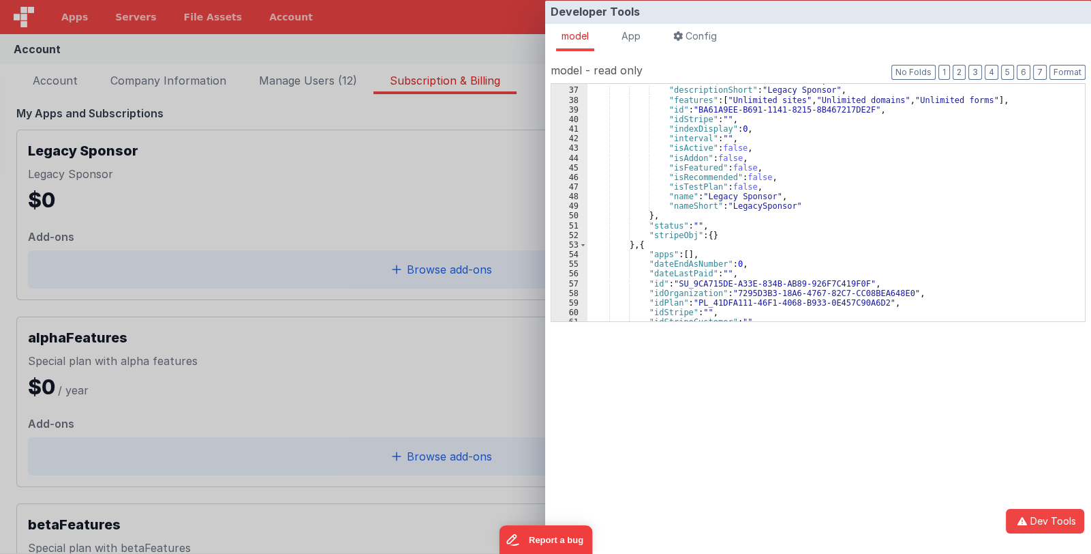
scroll to position [446, 0]
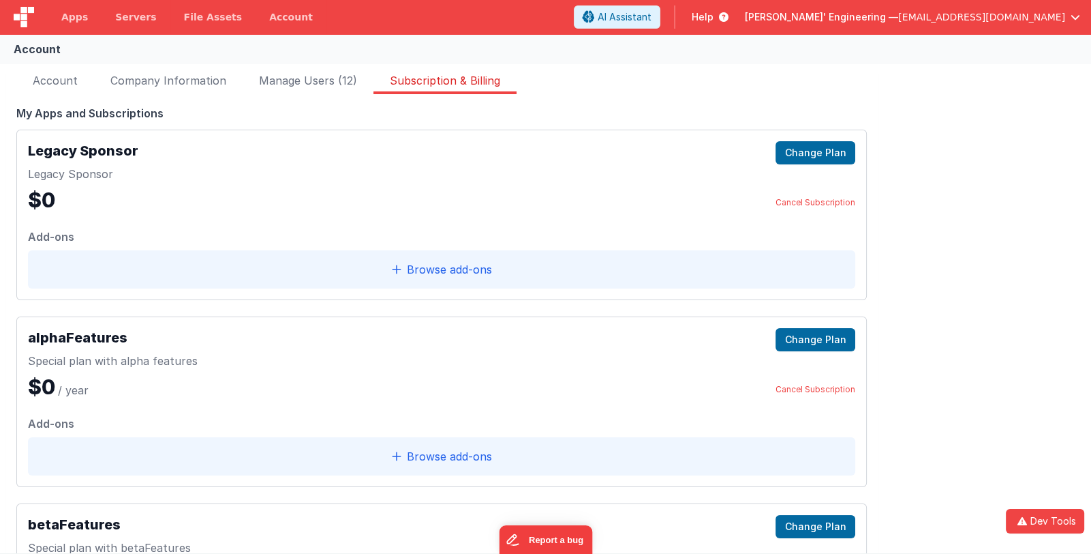
click at [290, 309] on div "Developer Tools model App Params Log (1) Misc Windows Config model - read only …" at bounding box center [545, 277] width 1091 height 554
click at [899, 11] on span "[PERSON_NAME]' Engineering —" at bounding box center [821, 17] width 153 height 14
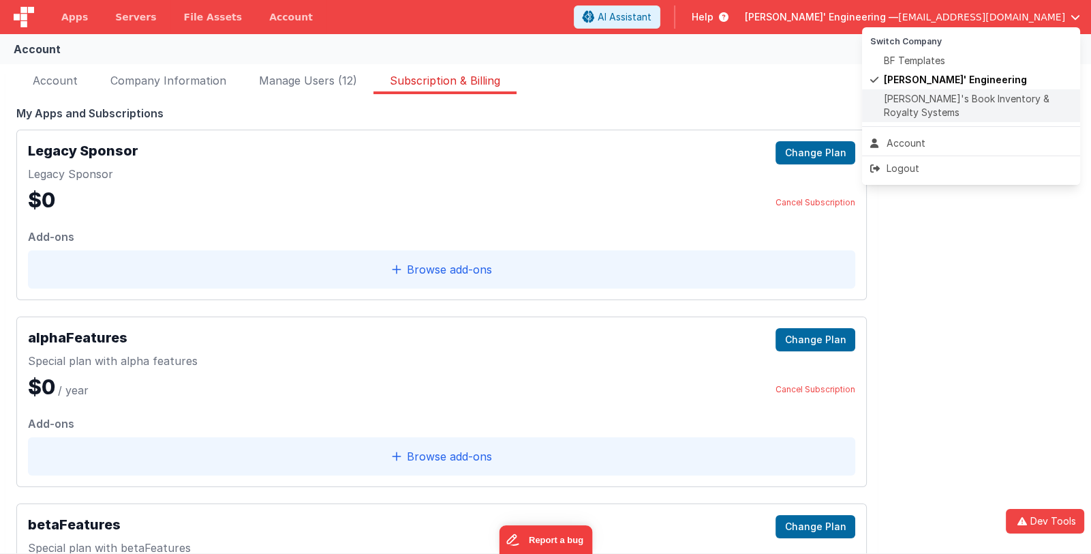
click at [931, 98] on span "[PERSON_NAME]'s Book Inventory & Royalty Systems" at bounding box center [978, 105] width 188 height 27
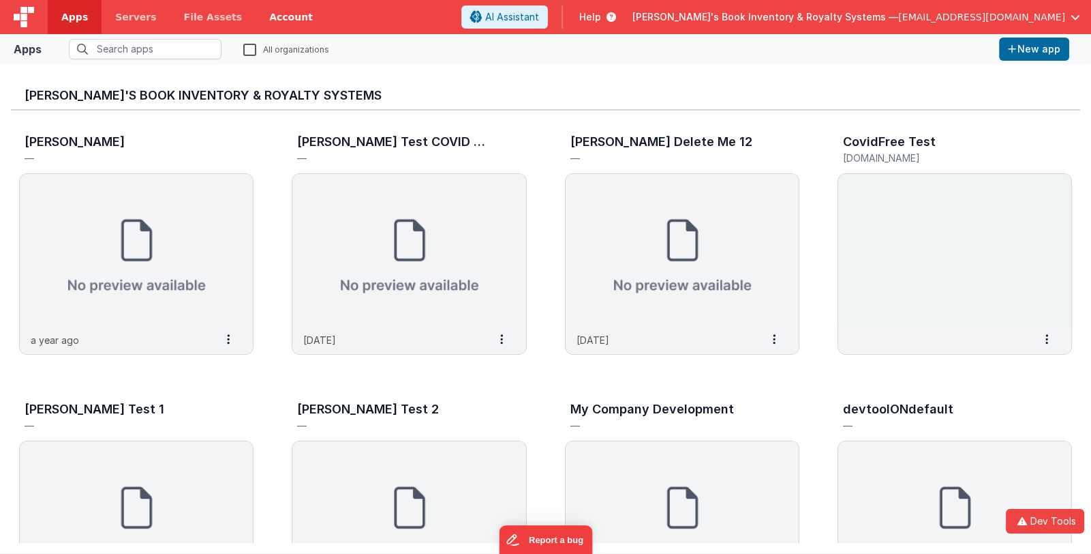
click at [265, 16] on link "Account" at bounding box center [291, 17] width 71 height 34
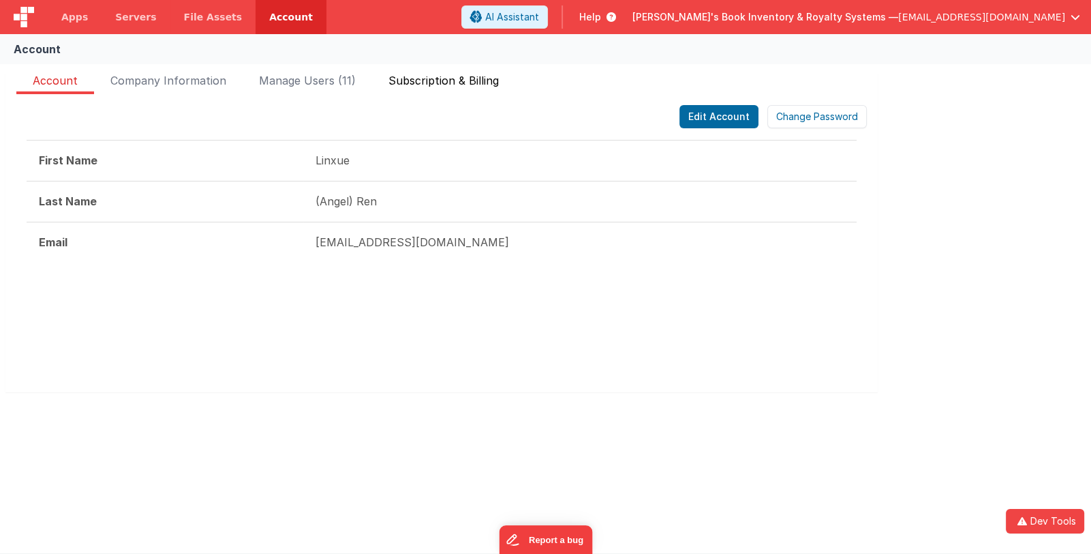
click at [440, 80] on span "Subscription & Billing" at bounding box center [444, 83] width 110 height 22
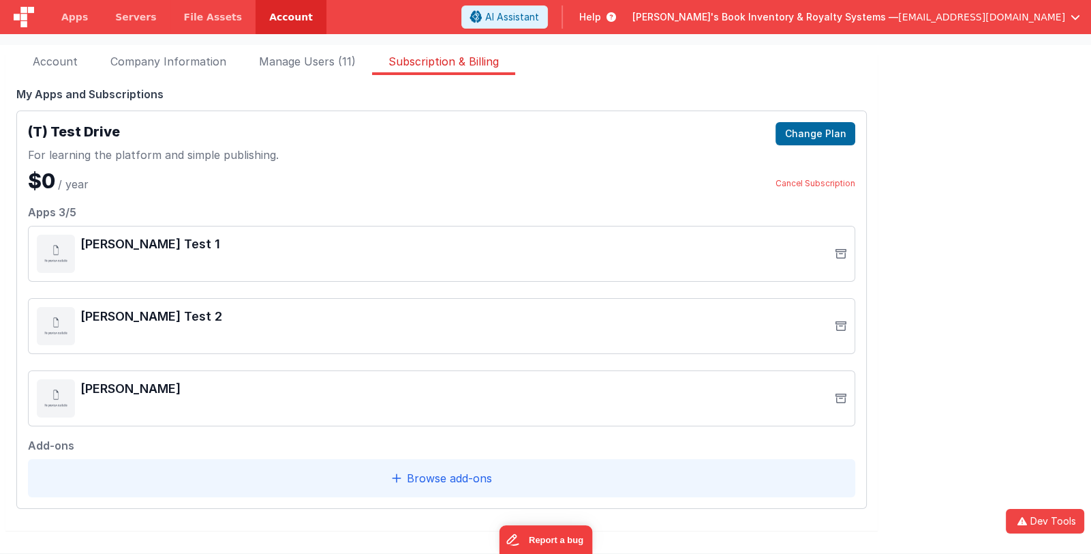
scroll to position [20, 0]
click at [1046, 523] on button "Dev Tools" at bounding box center [1045, 521] width 78 height 25
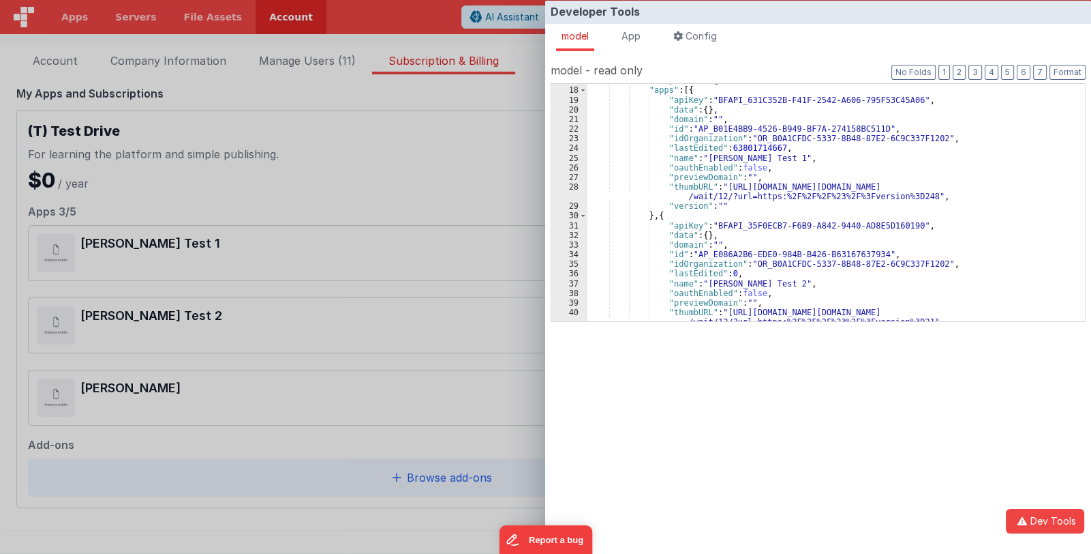
scroll to position [202, 0]
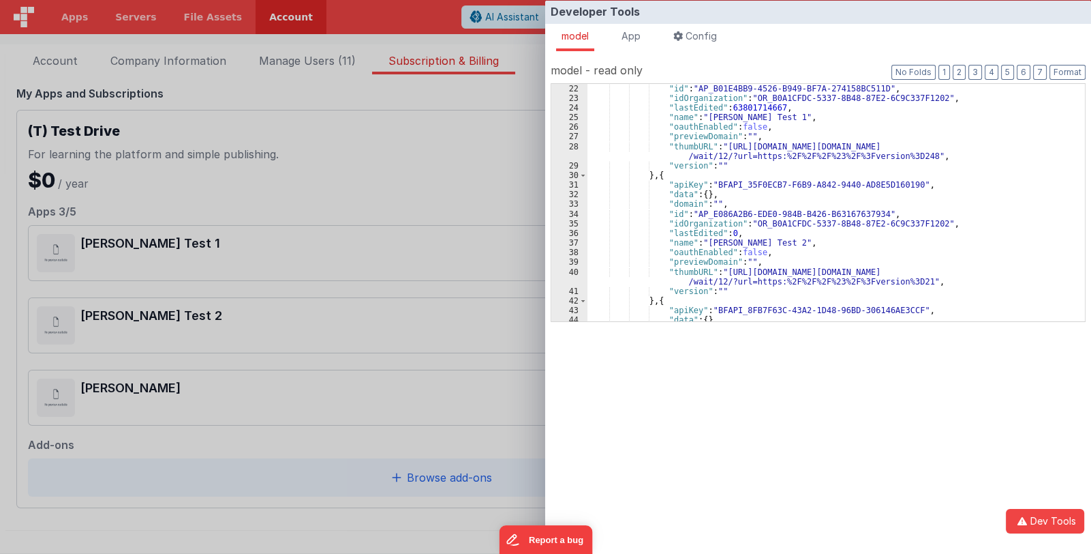
click at [348, 162] on div "Developer Tools model App Params Log (2) Misc Windows Config model - read only …" at bounding box center [545, 277] width 1091 height 554
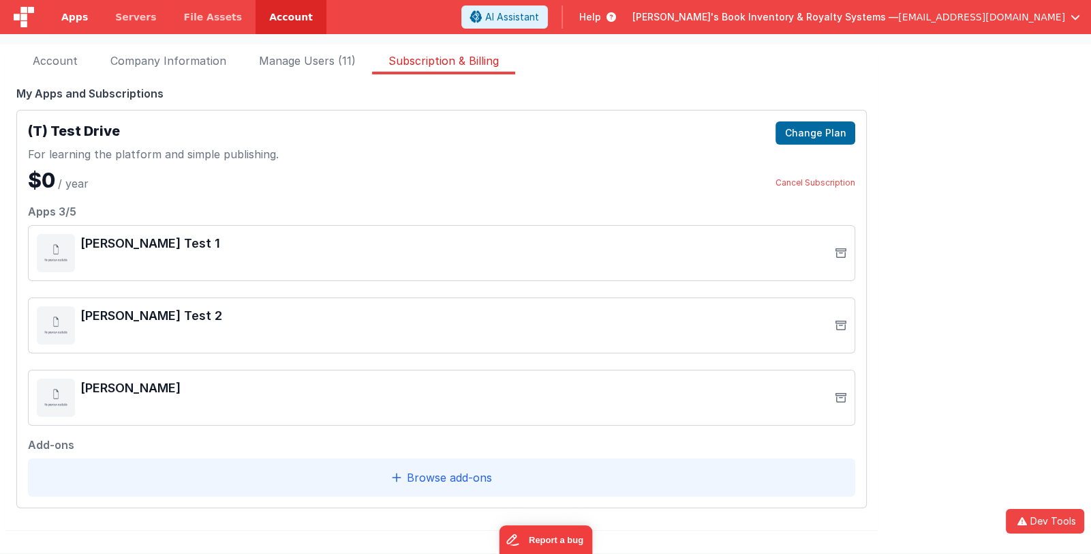
click at [76, 17] on span "Apps" at bounding box center [74, 17] width 27 height 14
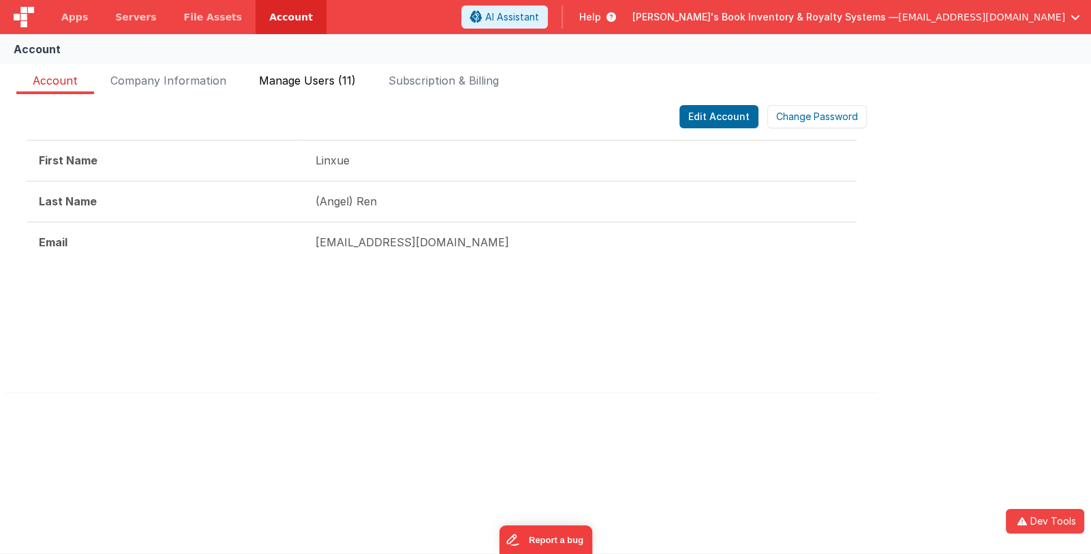
click at [296, 76] on span "Manage Users (11)" at bounding box center [307, 83] width 97 height 22
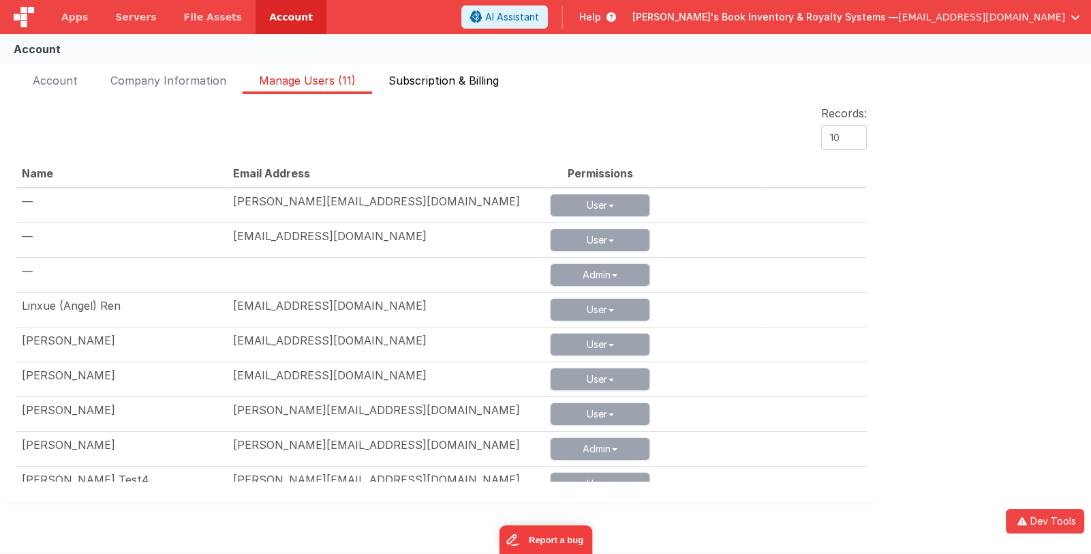
click at [475, 76] on span "Subscription & Billing" at bounding box center [444, 83] width 110 height 22
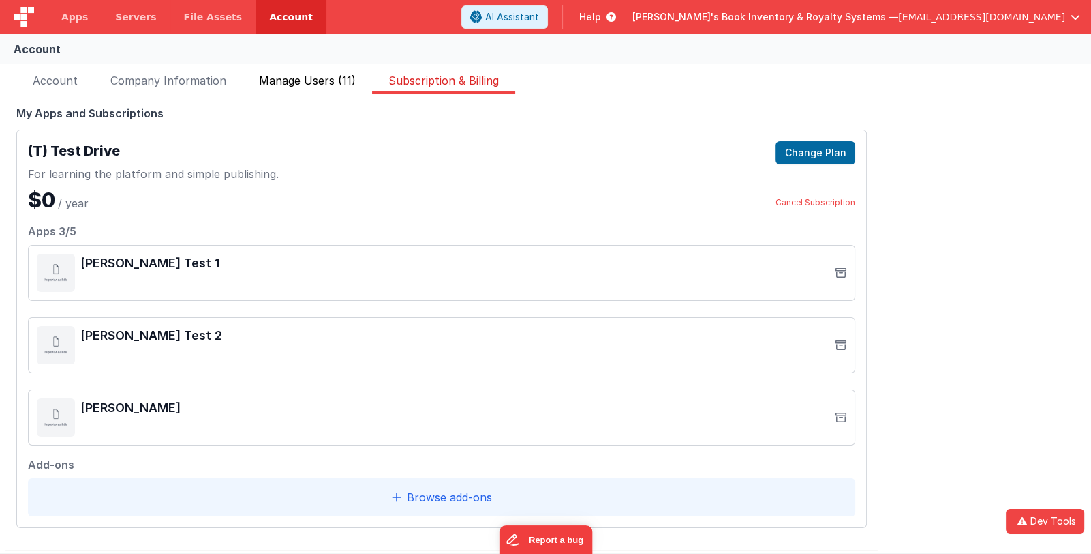
click at [324, 86] on span "Manage Users (11)" at bounding box center [307, 83] width 97 height 22
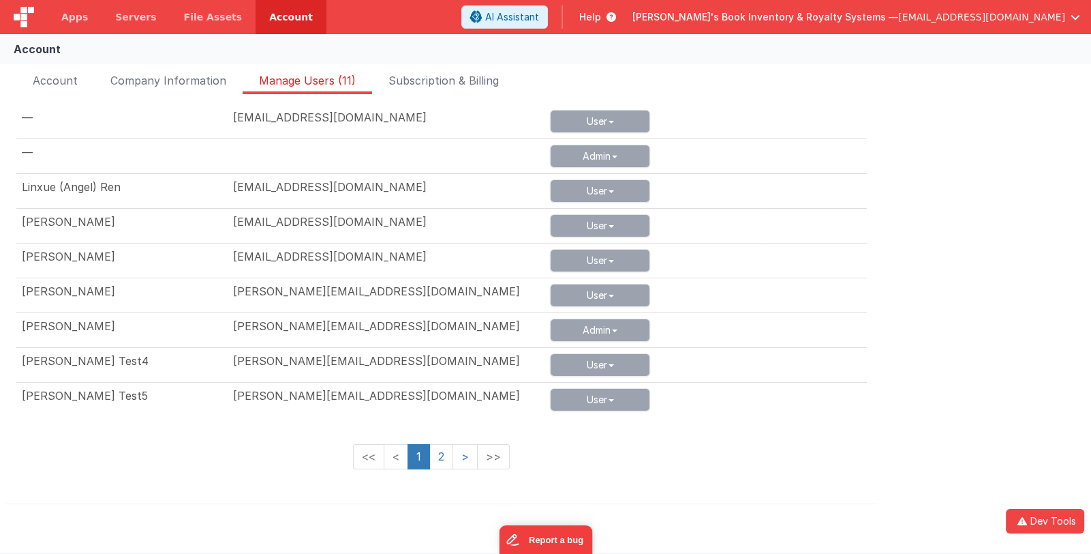
scroll to position [136, 0]
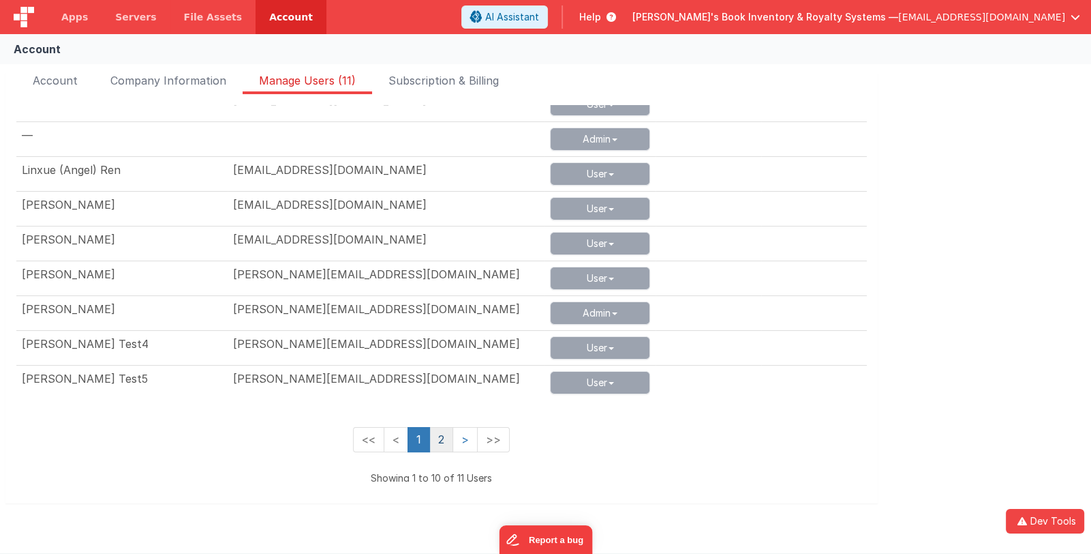
click at [442, 433] on link "2" at bounding box center [442, 439] width 24 height 25
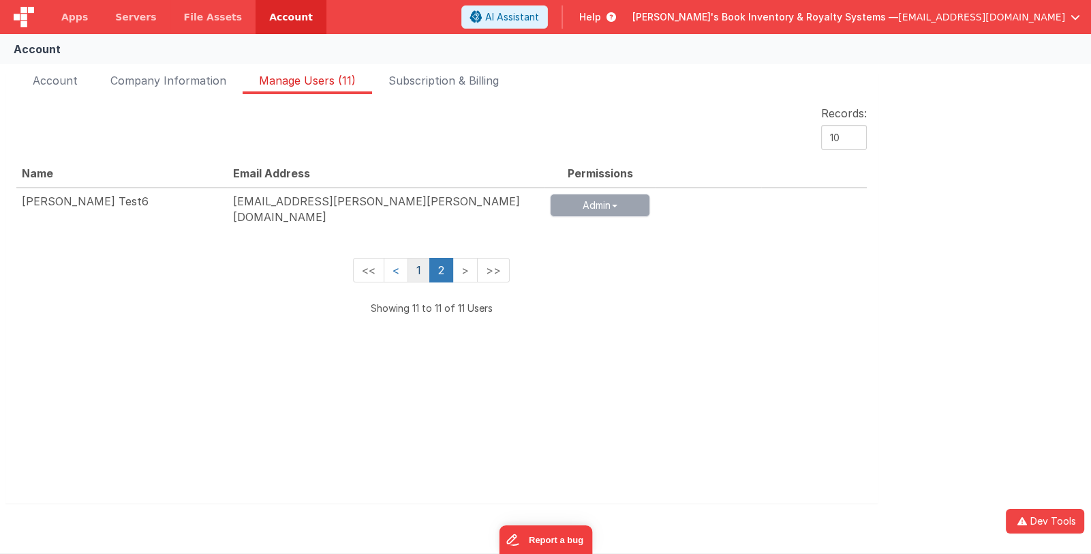
click at [416, 258] on link "1" at bounding box center [419, 270] width 22 height 25
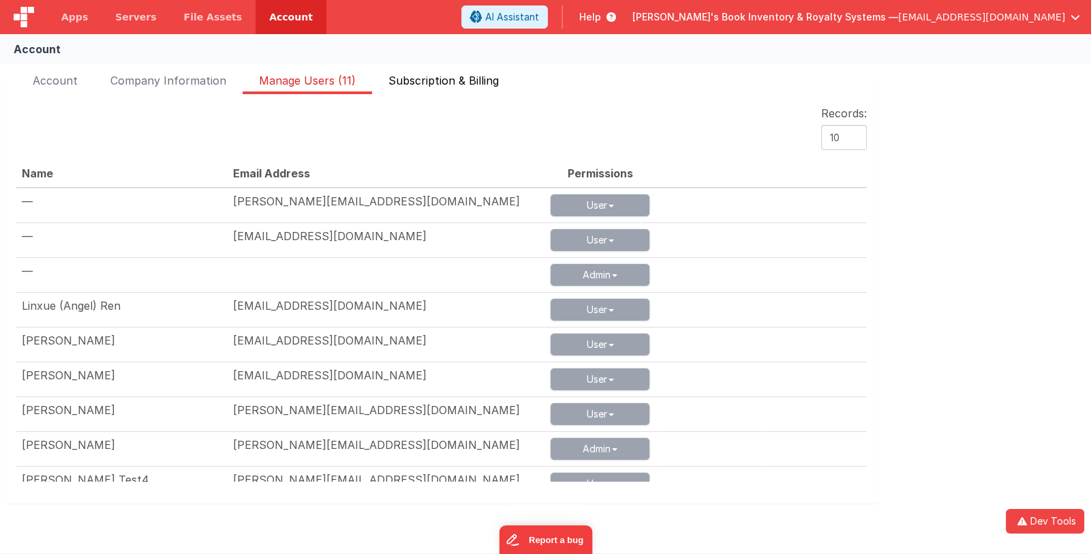
click at [423, 82] on span "Subscription & Billing" at bounding box center [444, 83] width 110 height 22
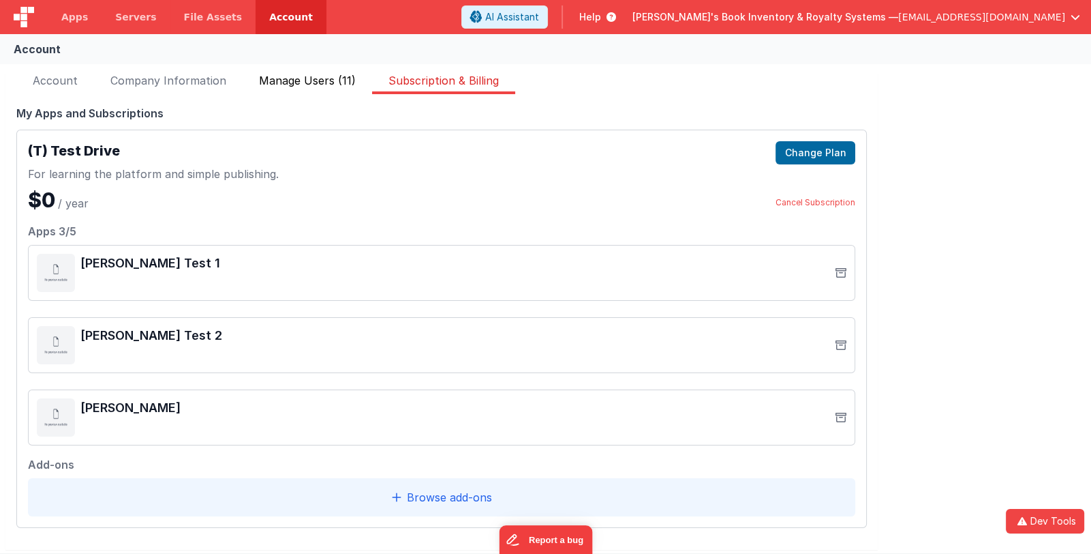
click at [301, 86] on span "Manage Users (11)" at bounding box center [307, 83] width 97 height 22
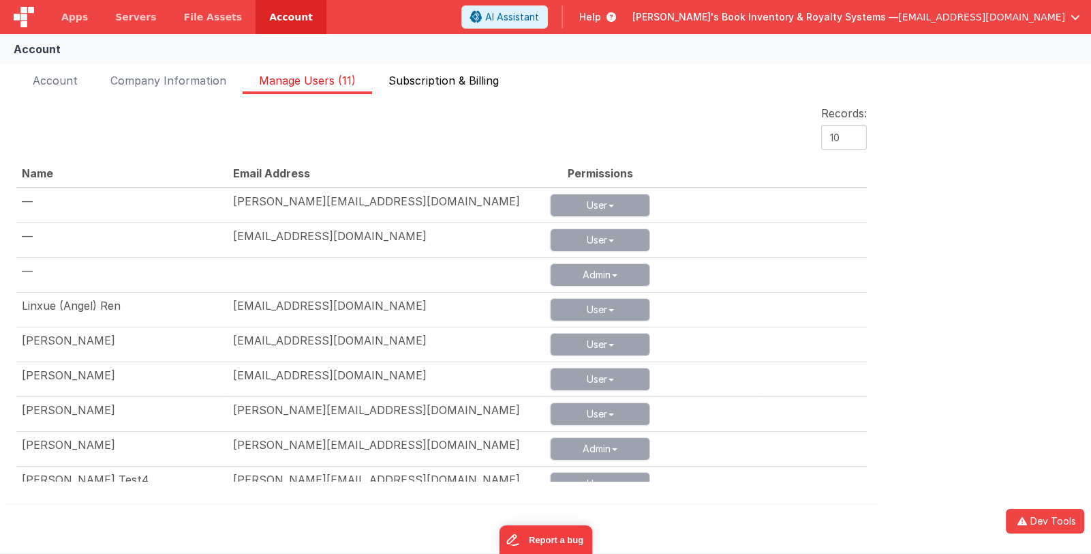
click at [465, 85] on span "Subscription & Billing" at bounding box center [444, 83] width 110 height 22
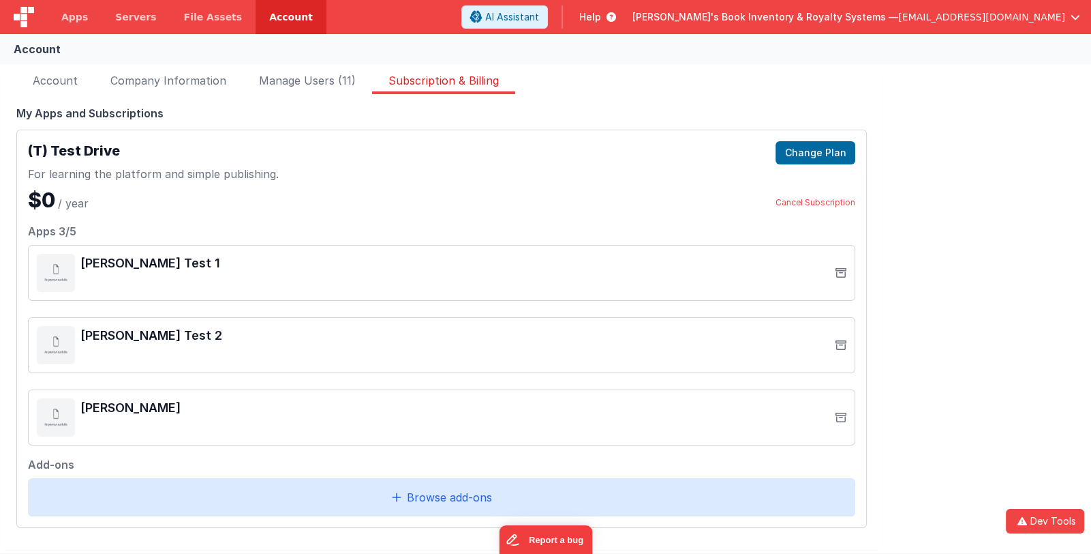
click at [753, 507] on div "Browse add‑ons" at bounding box center [442, 497] width 828 height 38
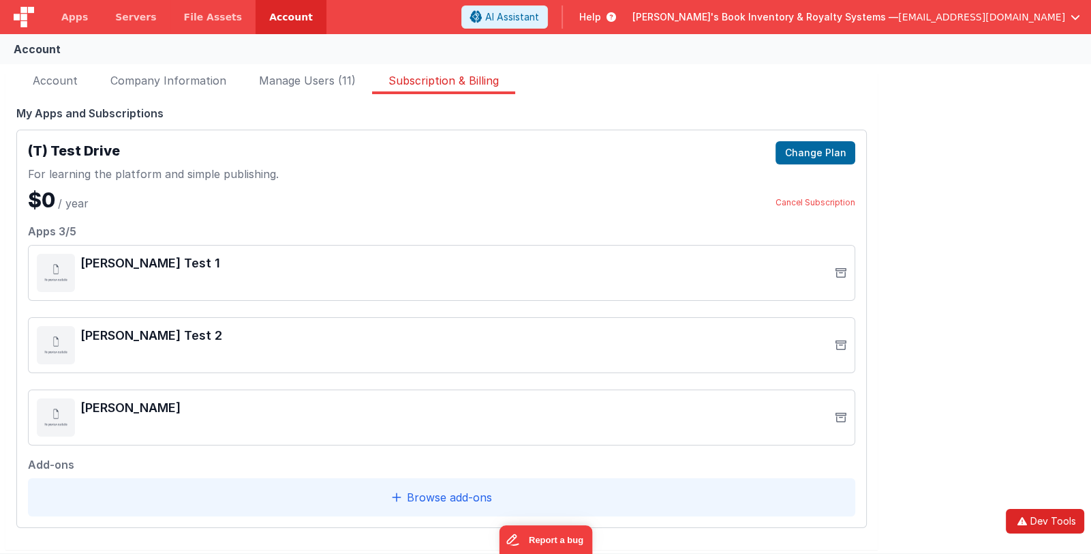
click at [1035, 526] on button "Dev Tools" at bounding box center [1045, 521] width 78 height 25
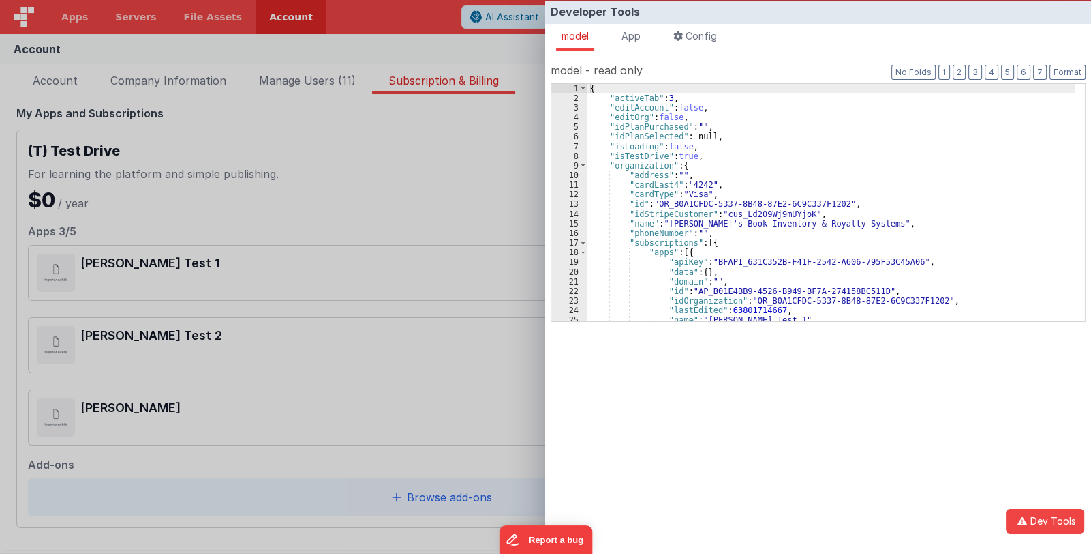
click at [479, 198] on div "Developer Tools model App Params Log (3) Misc Windows Config model - read only …" at bounding box center [545, 277] width 1091 height 554
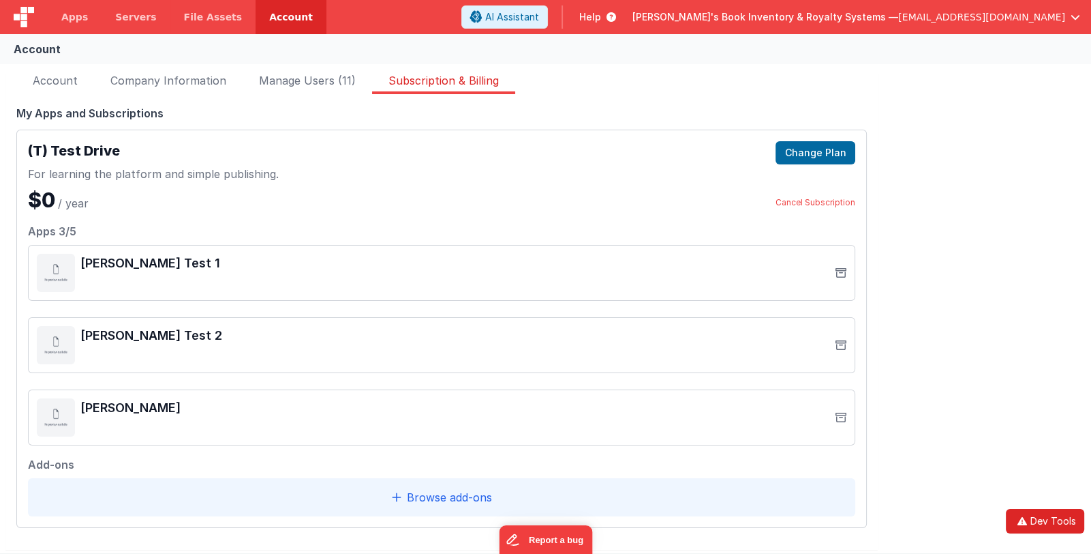
click at [1053, 524] on button "Dev Tools" at bounding box center [1045, 521] width 78 height 25
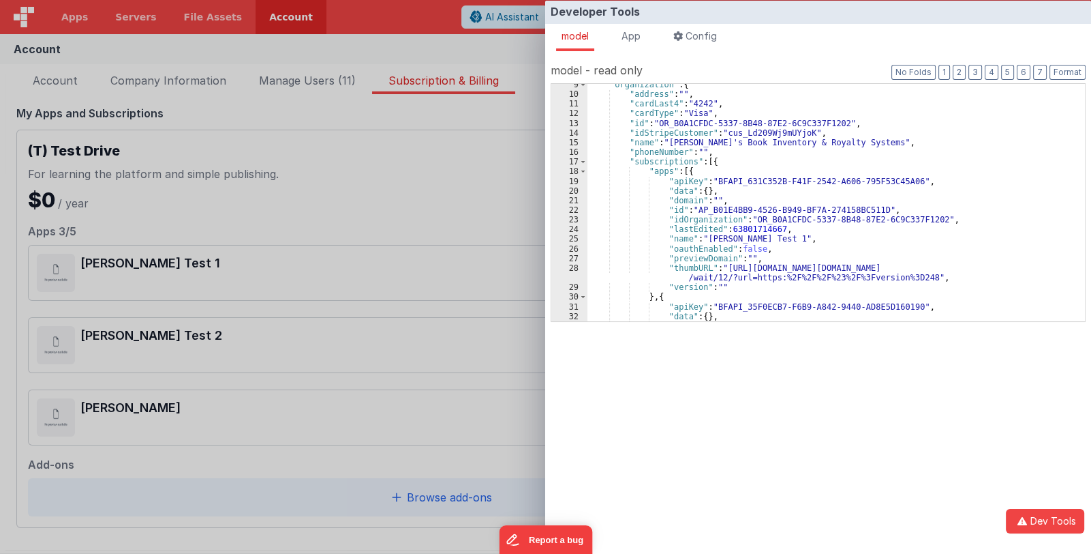
scroll to position [81, 0]
click at [460, 179] on div "Developer Tools model App Params Log (4) Misc Windows Config model - read only …" at bounding box center [545, 277] width 1091 height 554
